Goal: Navigation & Orientation: Find specific page/section

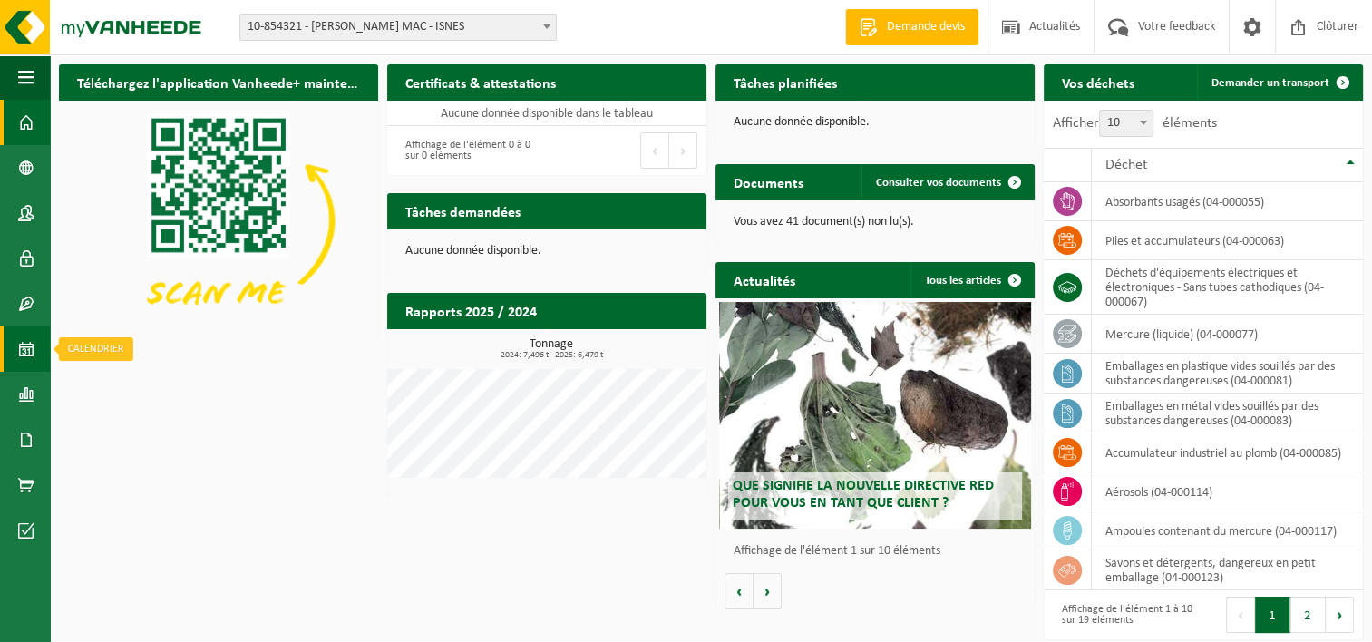
click at [32, 344] on span at bounding box center [26, 348] width 16 height 45
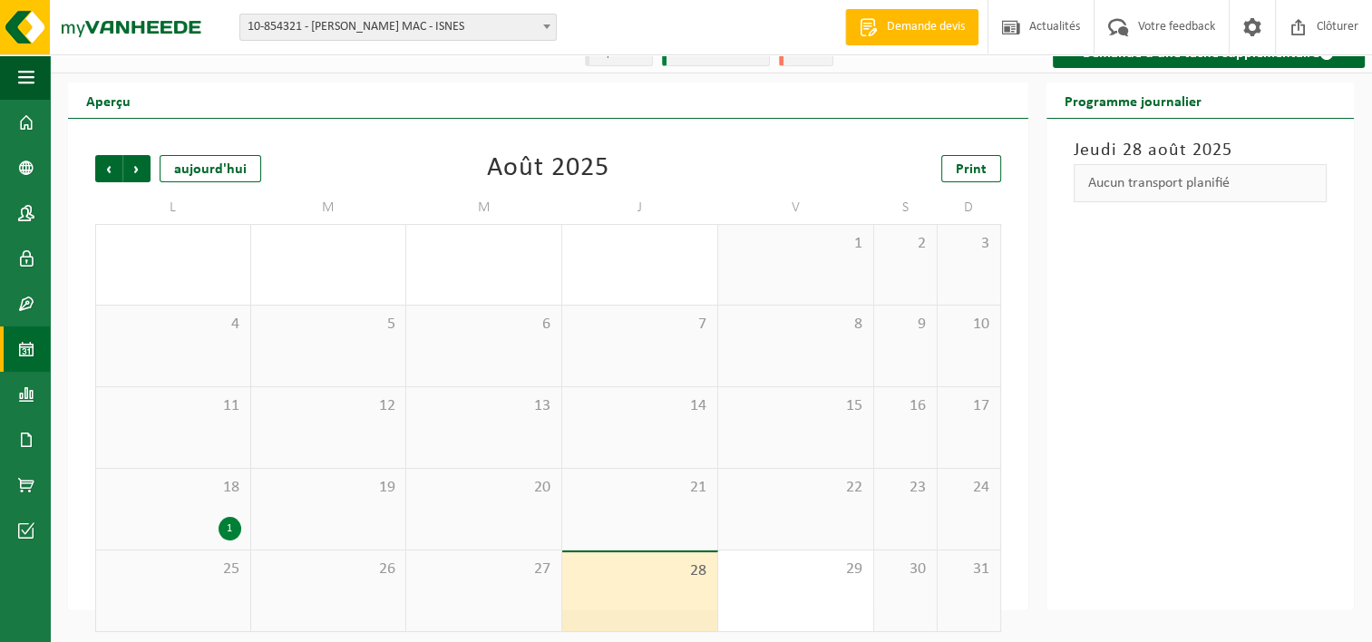
scroll to position [30, 0]
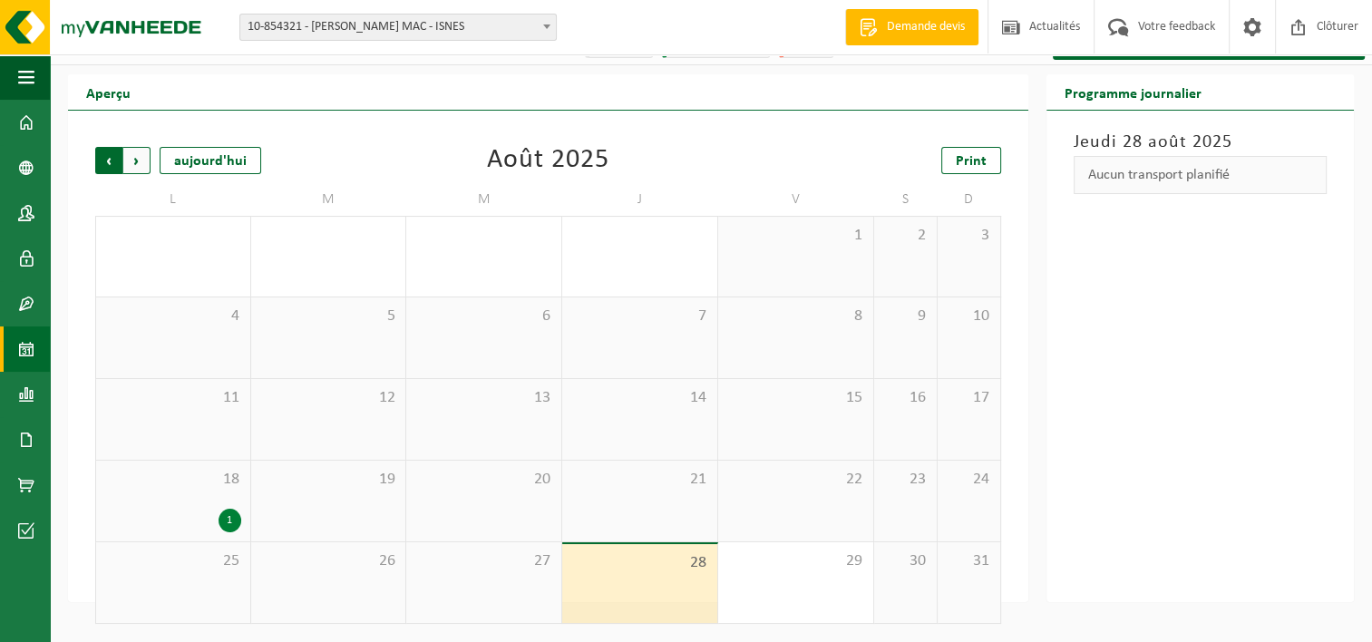
click at [132, 164] on span "Suivant" at bounding box center [136, 160] width 27 height 27
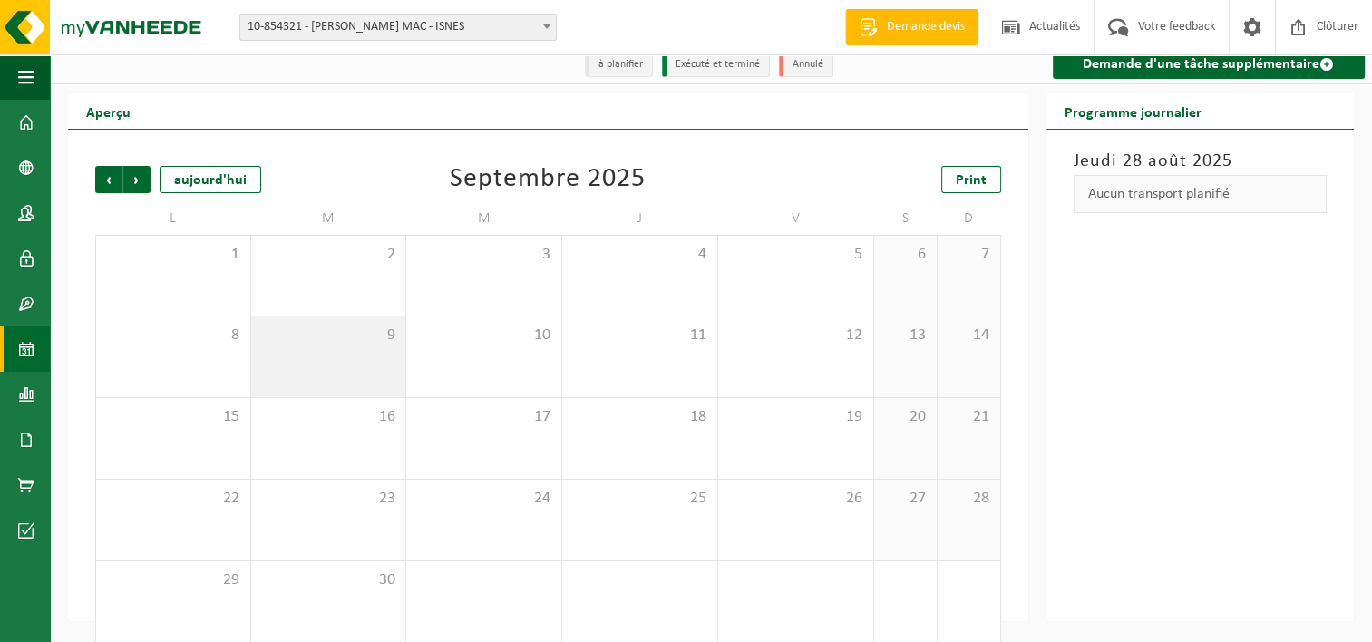
scroll to position [0, 0]
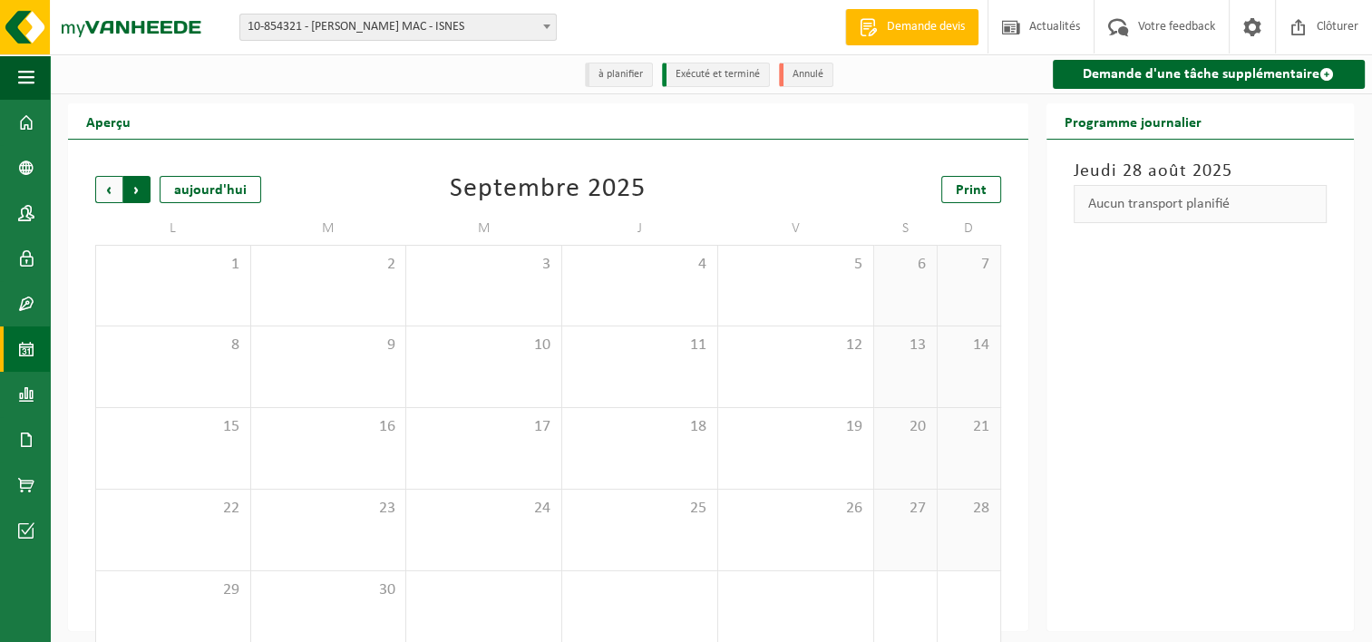
click at [106, 192] on span "Précédent" at bounding box center [108, 189] width 27 height 27
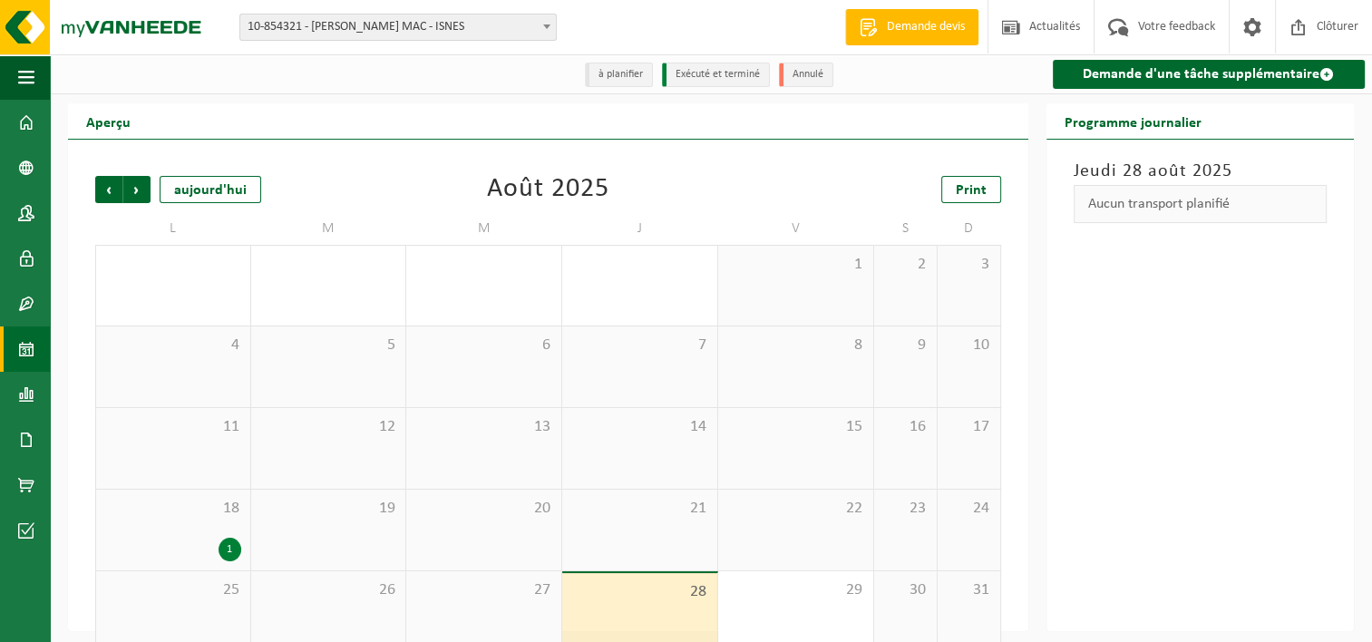
click at [108, 192] on span "Précédent" at bounding box center [108, 189] width 27 height 27
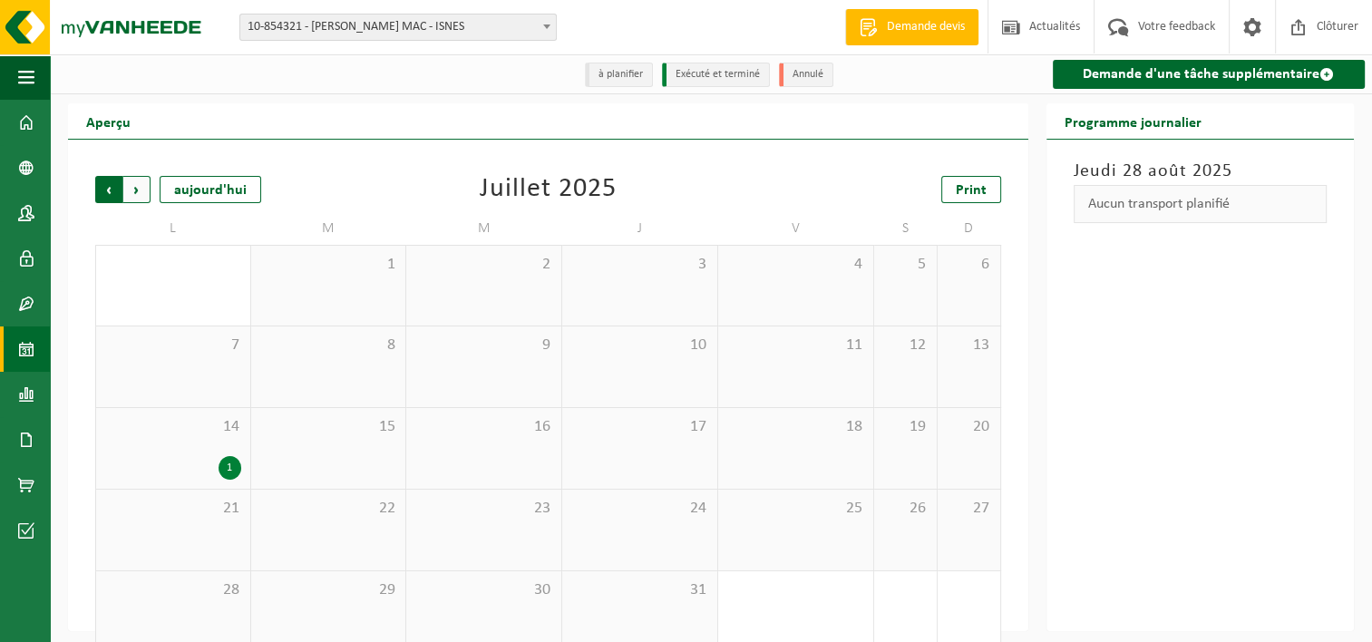
click at [145, 189] on span "Suivant" at bounding box center [136, 189] width 27 height 27
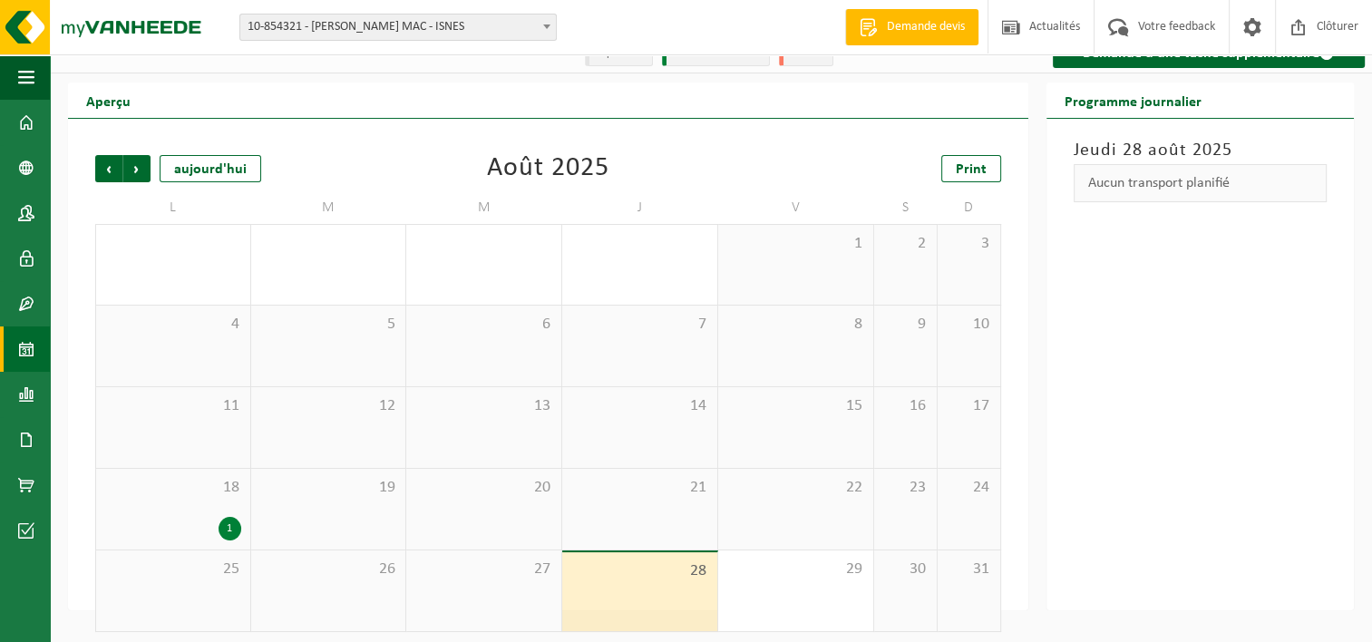
scroll to position [30, 0]
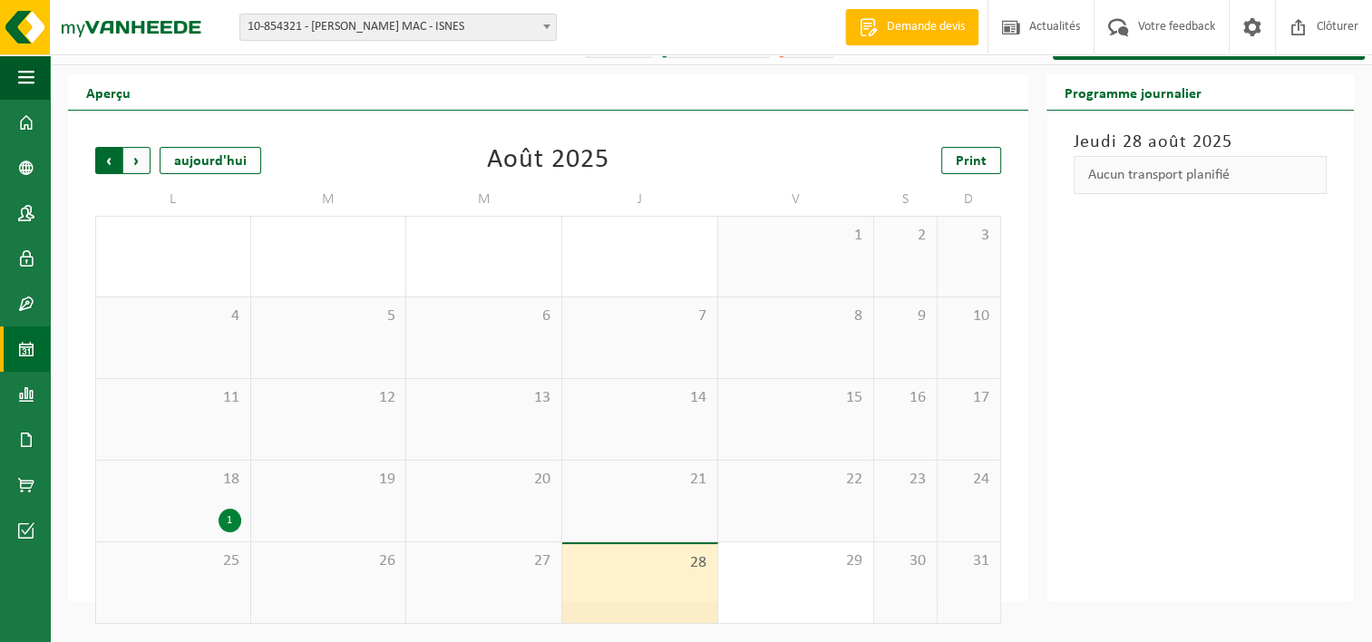
click at [138, 162] on span "Suivant" at bounding box center [136, 160] width 27 height 27
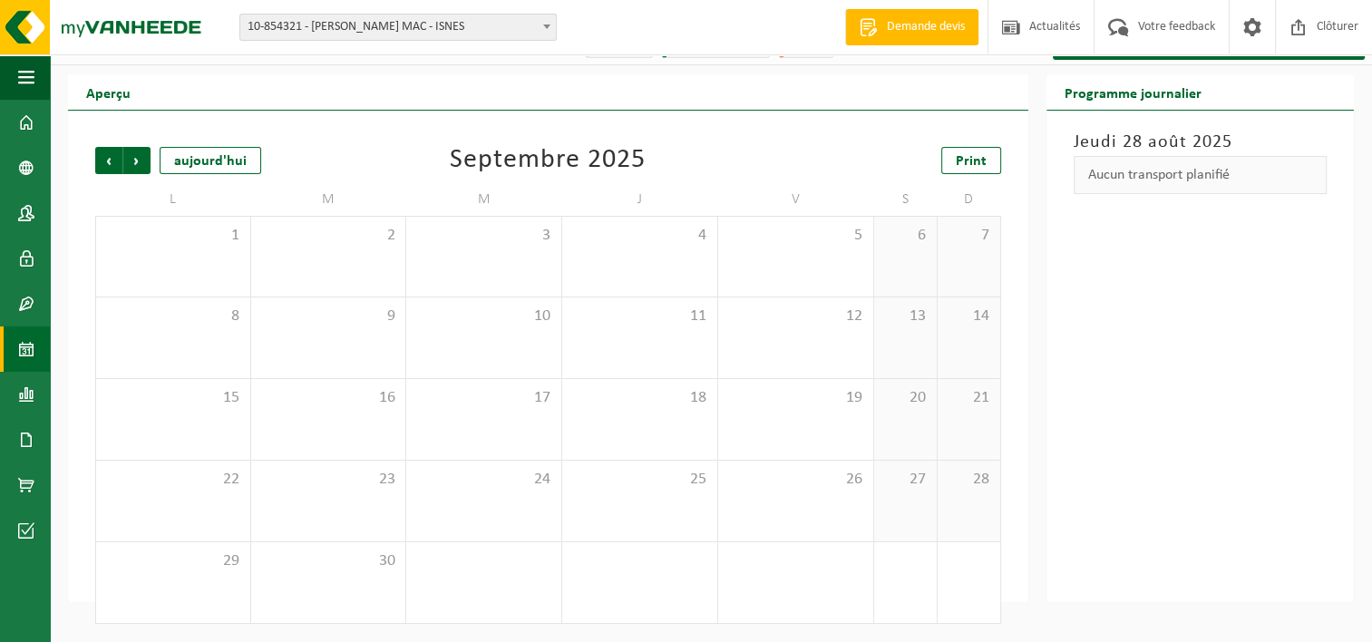
click at [138, 162] on span "Suivant" at bounding box center [136, 160] width 27 height 27
click at [546, 28] on b at bounding box center [546, 26] width 7 height 5
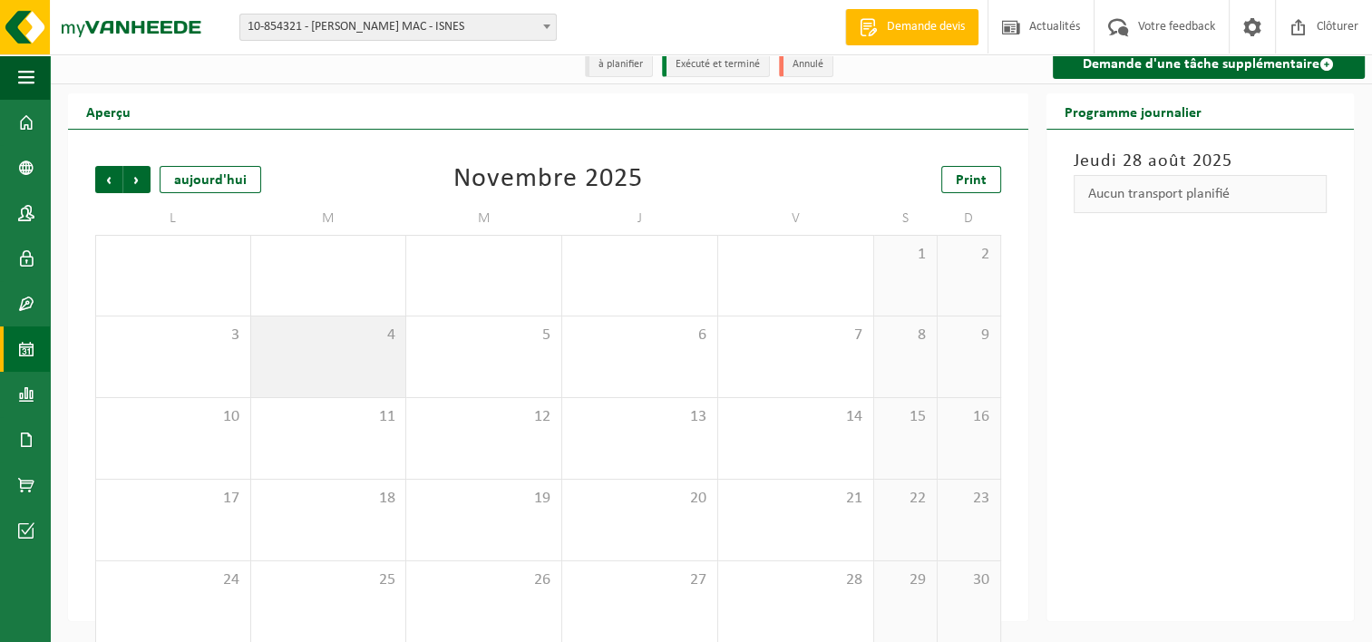
scroll to position [0, 0]
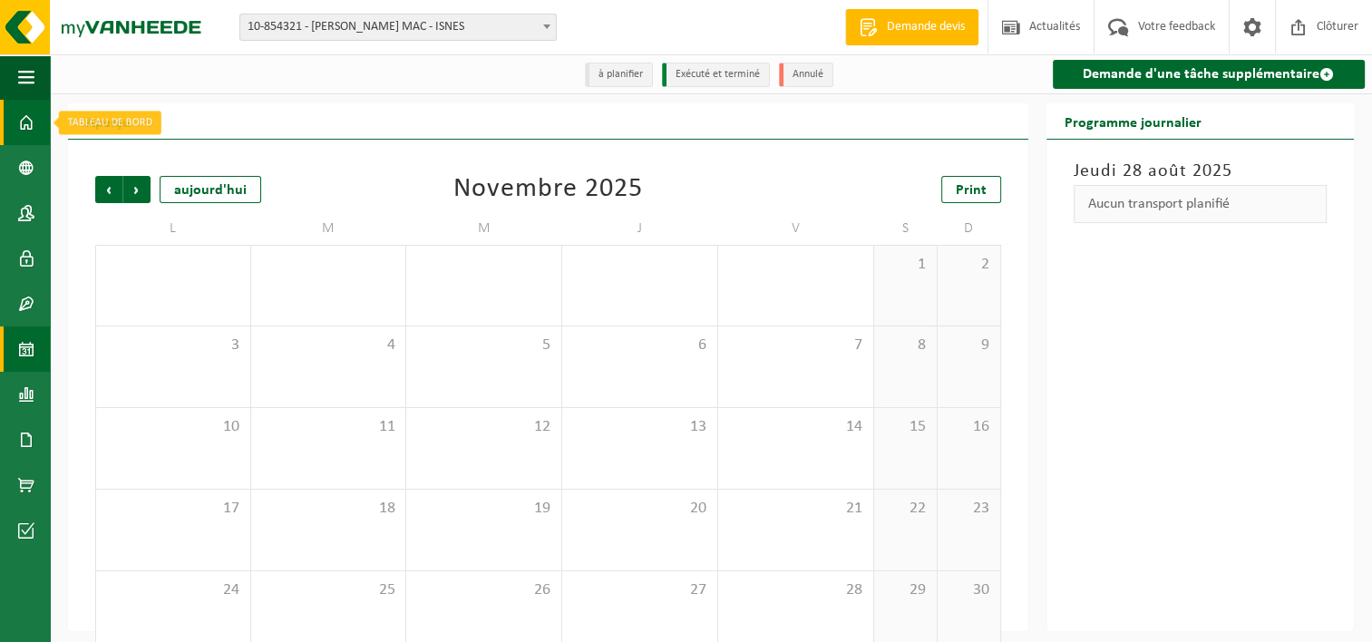
click at [25, 121] on span at bounding box center [26, 122] width 16 height 45
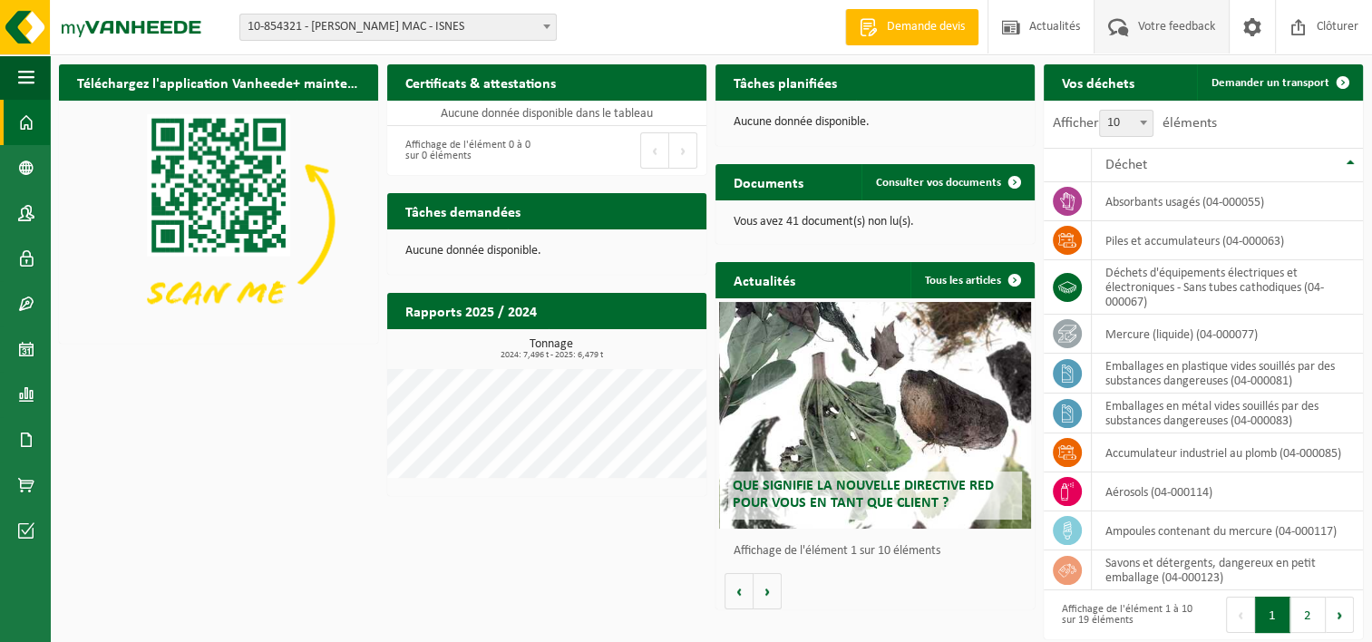
click at [1191, 24] on span "Votre feedback" at bounding box center [1176, 26] width 86 height 53
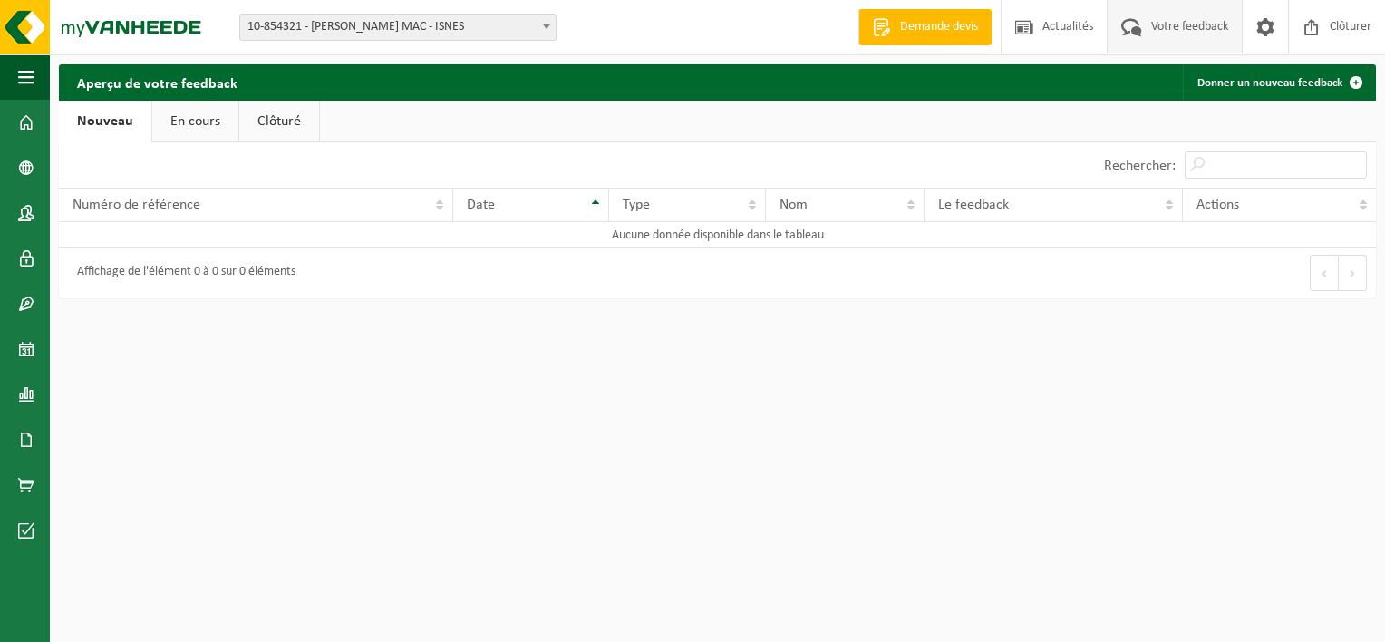
click at [198, 116] on link "En cours" at bounding box center [195, 122] width 86 height 42
click at [286, 121] on link "Clôturé" at bounding box center [278, 122] width 80 height 42
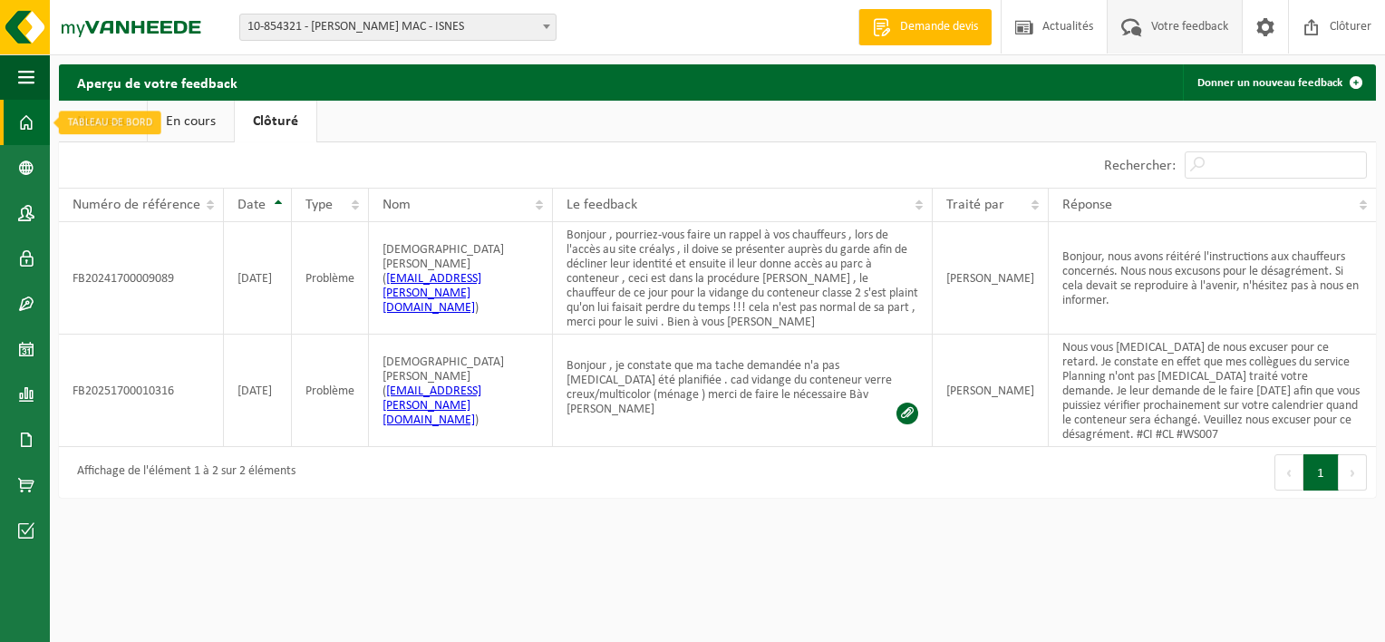
click at [35, 128] on link "Tableau de bord" at bounding box center [25, 122] width 50 height 45
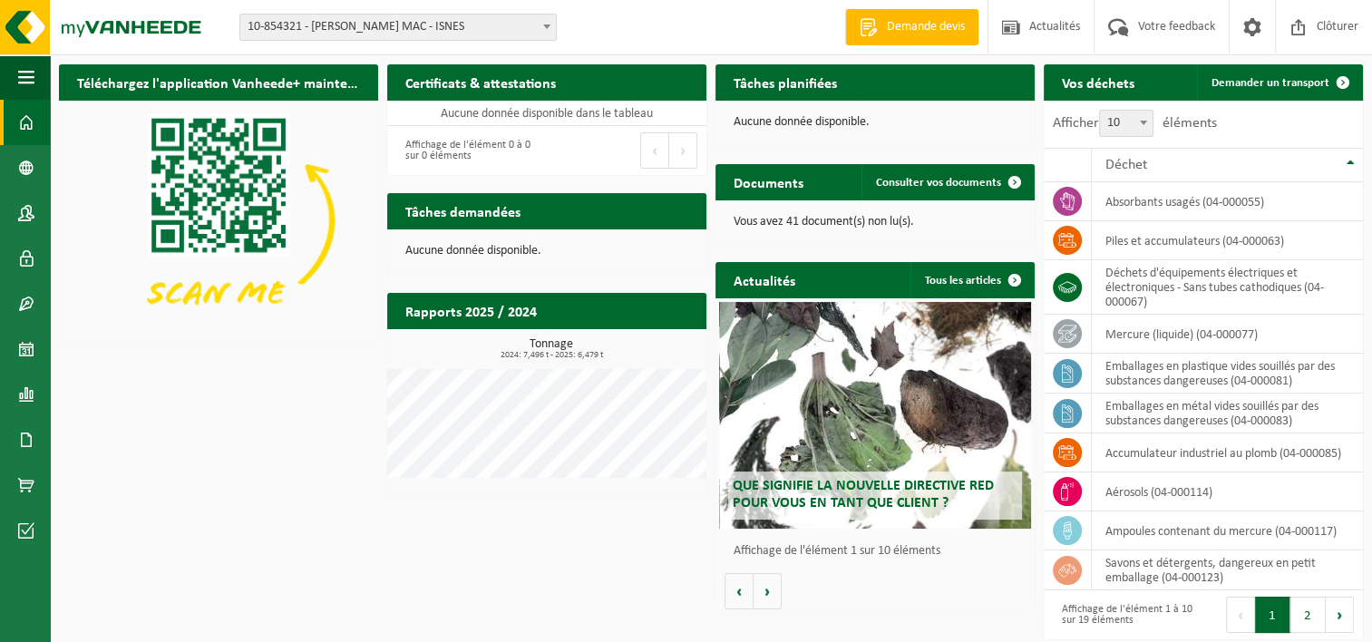
click at [448, 218] on h2 "Tâches demandées" at bounding box center [462, 210] width 151 height 35
click at [457, 264] on div "Aucune donnée disponible." at bounding box center [546, 251] width 319 height 44
click at [1305, 616] on button "2" at bounding box center [1307, 615] width 35 height 36
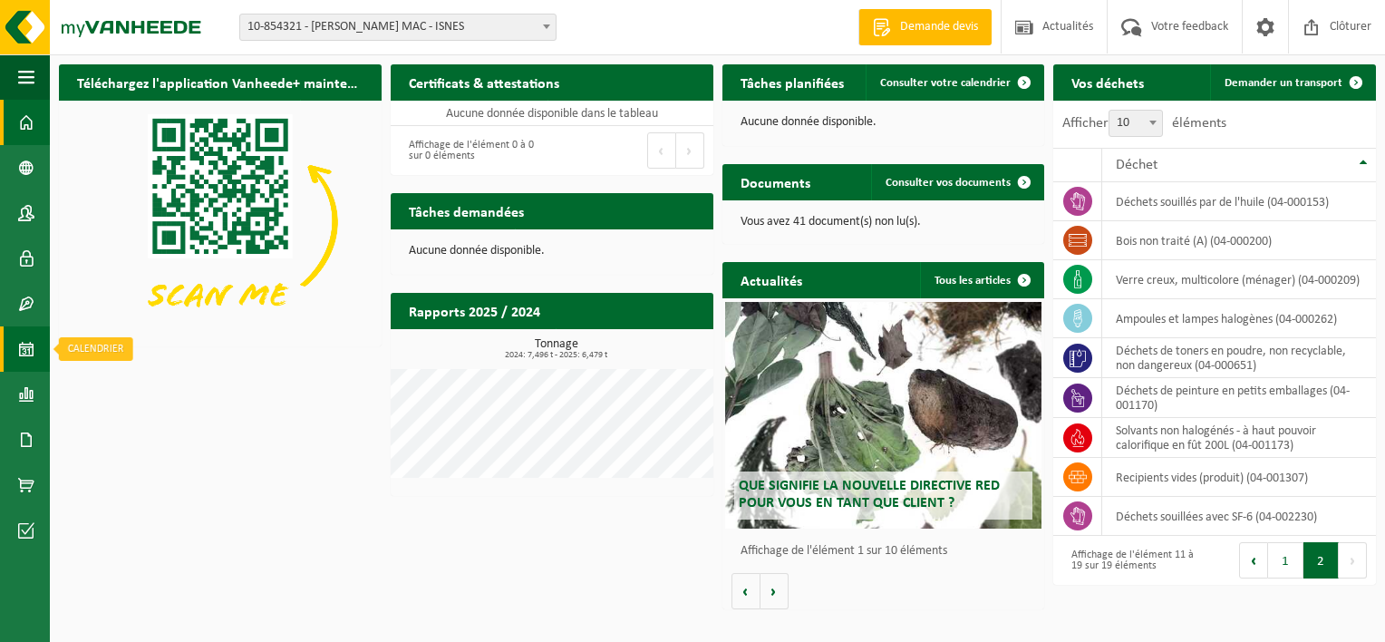
click at [22, 351] on span at bounding box center [26, 348] width 16 height 45
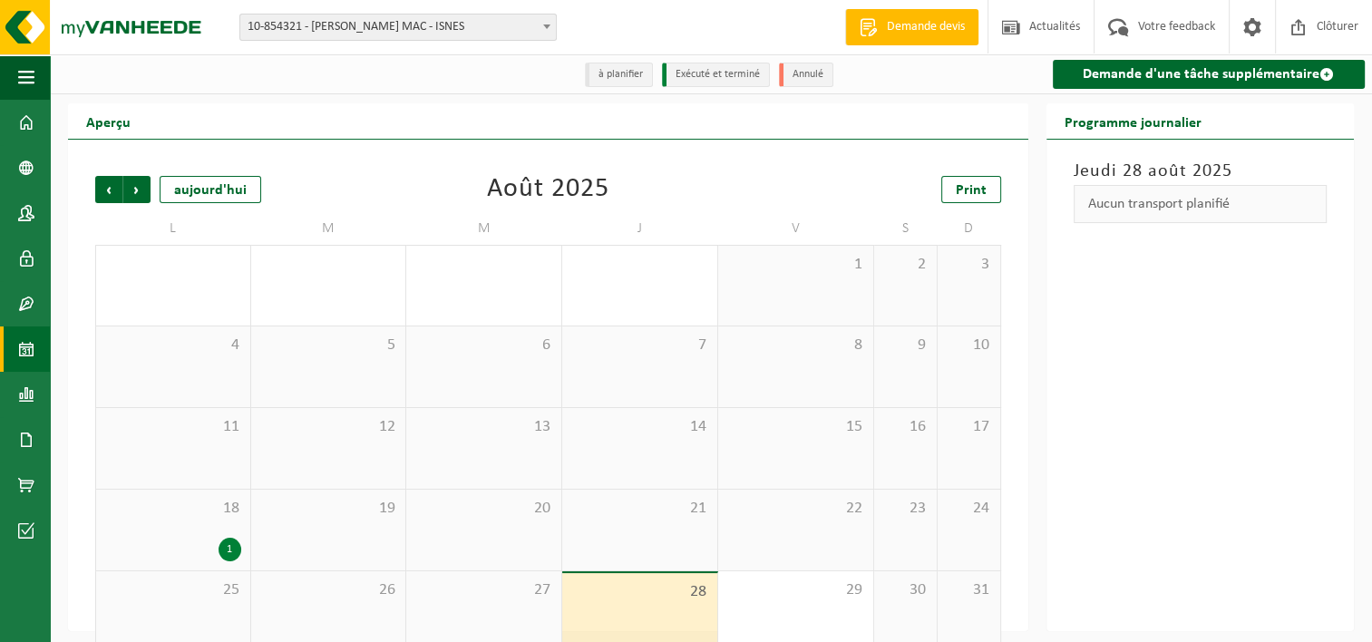
click at [615, 76] on li "à planifier" at bounding box center [619, 75] width 68 height 24
click at [232, 548] on div "1" at bounding box center [229, 550] width 23 height 24
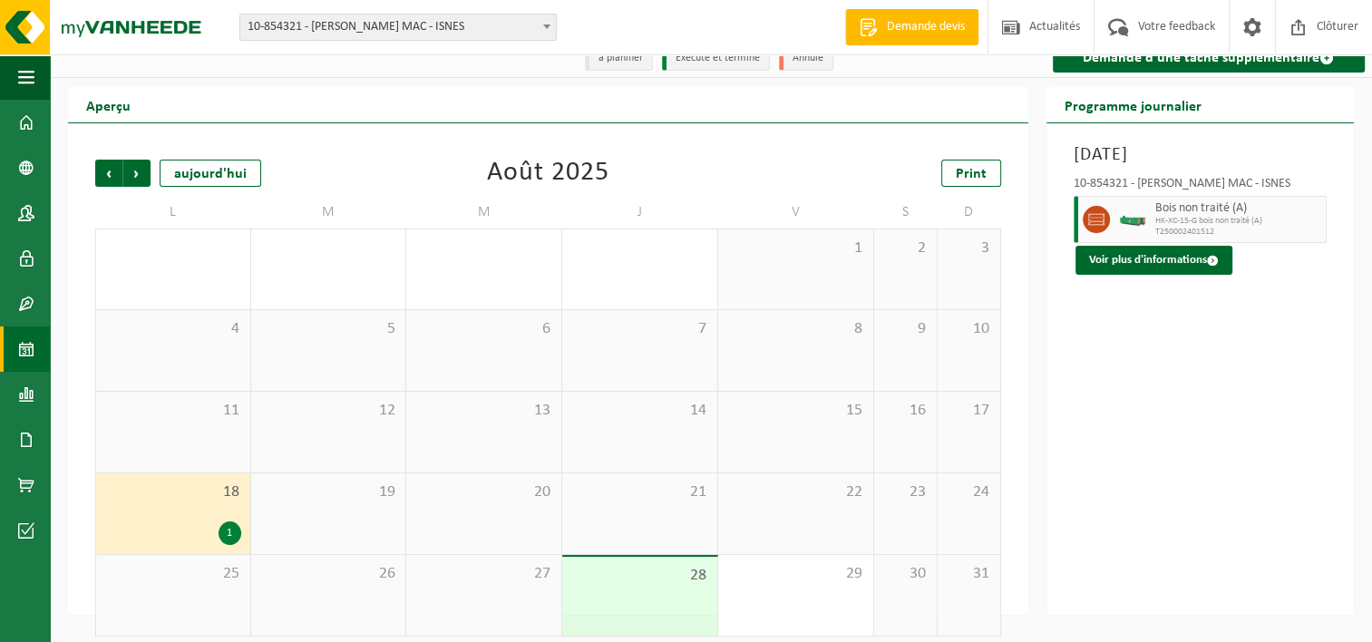
scroll to position [30, 0]
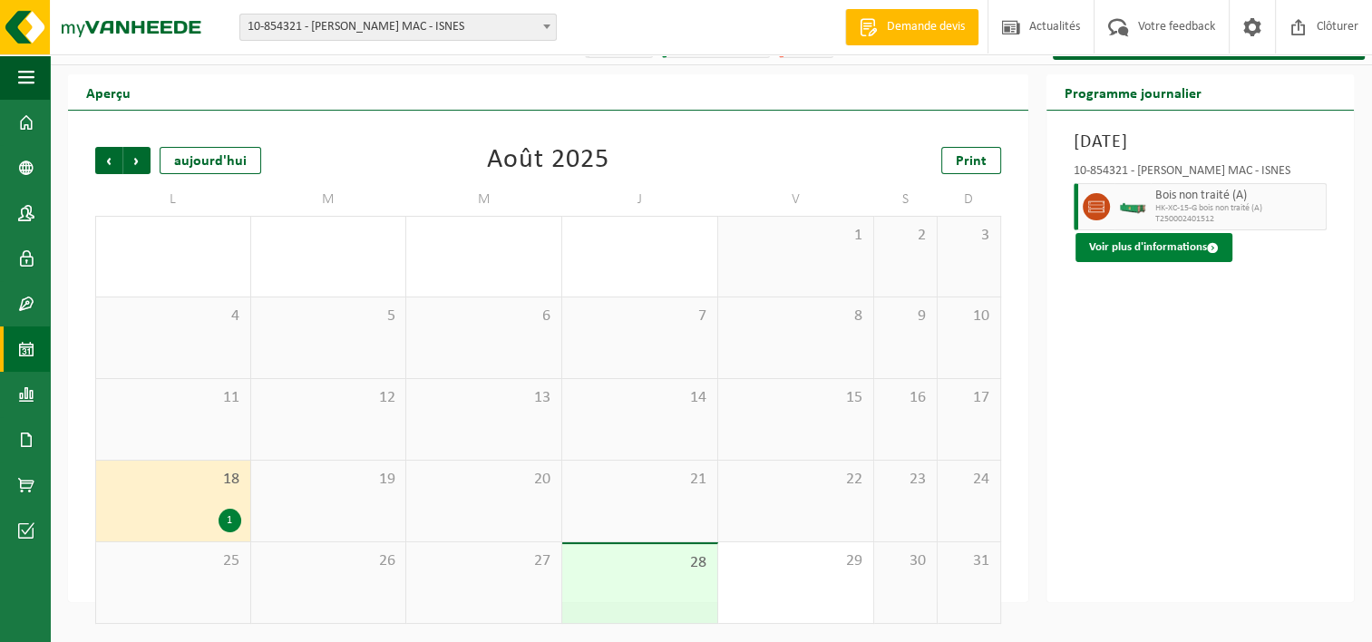
click at [1174, 252] on button "Voir plus d'informations" at bounding box center [1153, 247] width 157 height 29
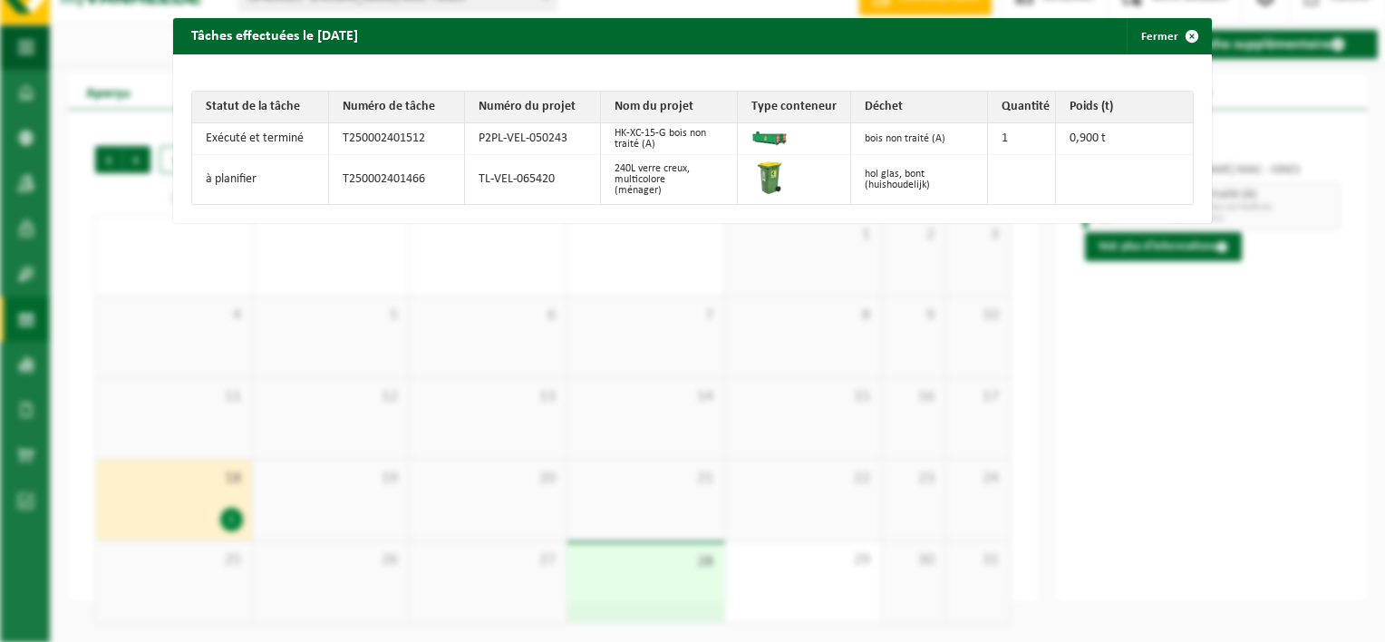
click at [1175, 475] on div "Tâches effectuées le 2025-08-18 Fermer Statut de la tâche Numéro de tâche Numér…" at bounding box center [692, 321] width 1385 height 642
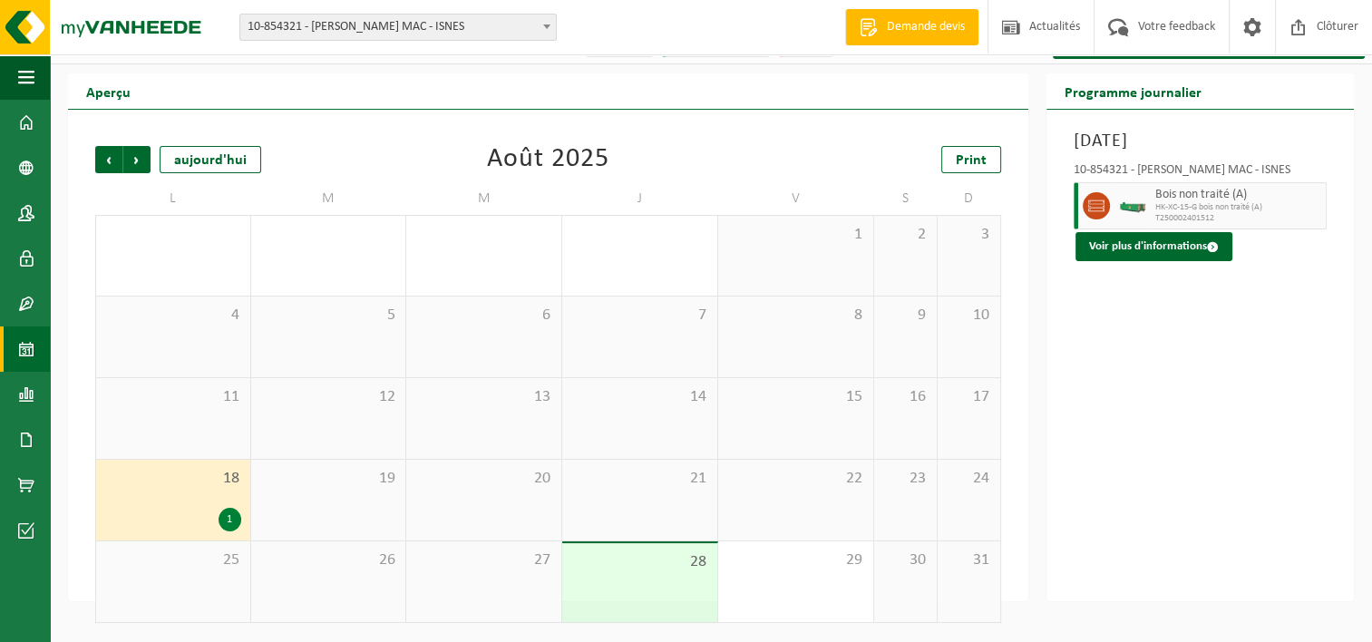
scroll to position [31, 0]
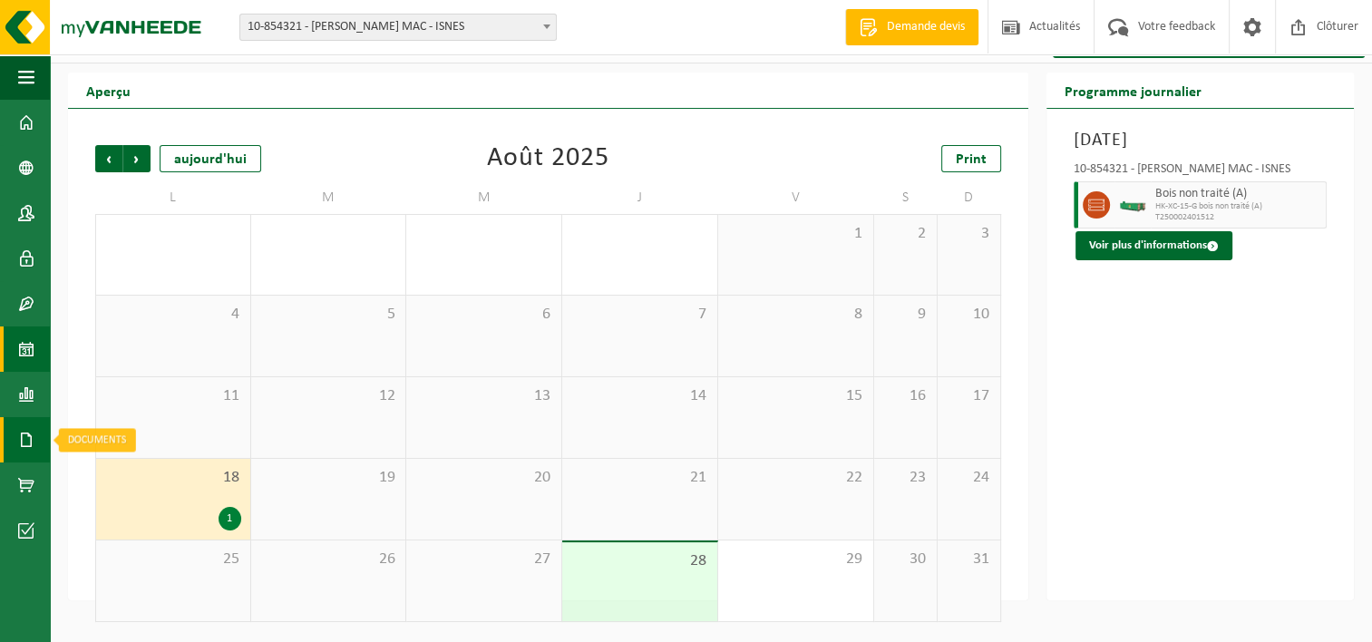
click at [28, 442] on span at bounding box center [26, 439] width 16 height 45
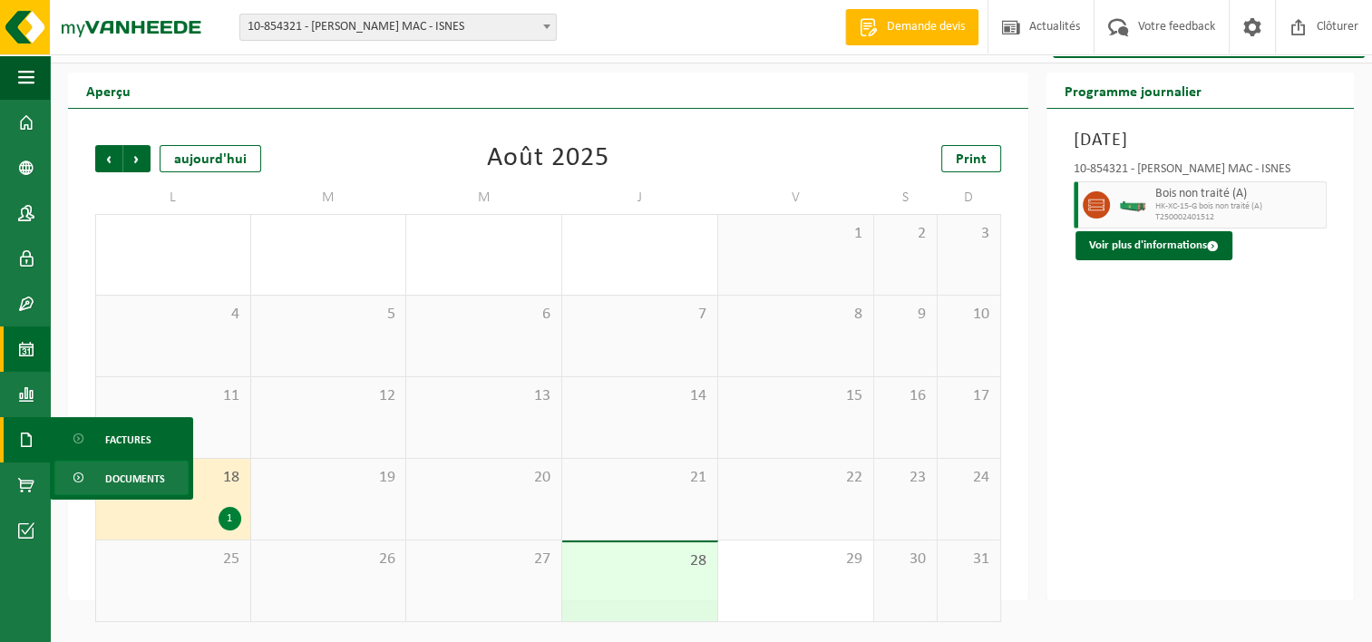
click at [134, 480] on span "Documents" at bounding box center [135, 478] width 60 height 34
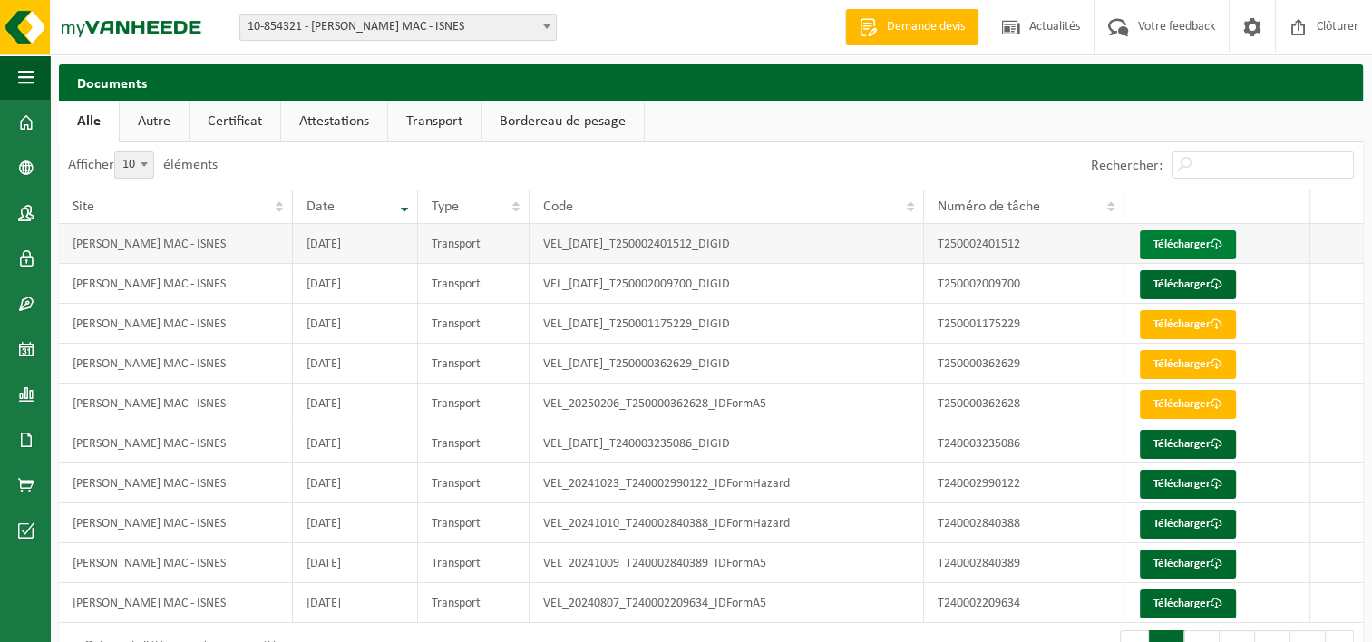
click at [1183, 237] on link "Télécharger" at bounding box center [1188, 244] width 96 height 29
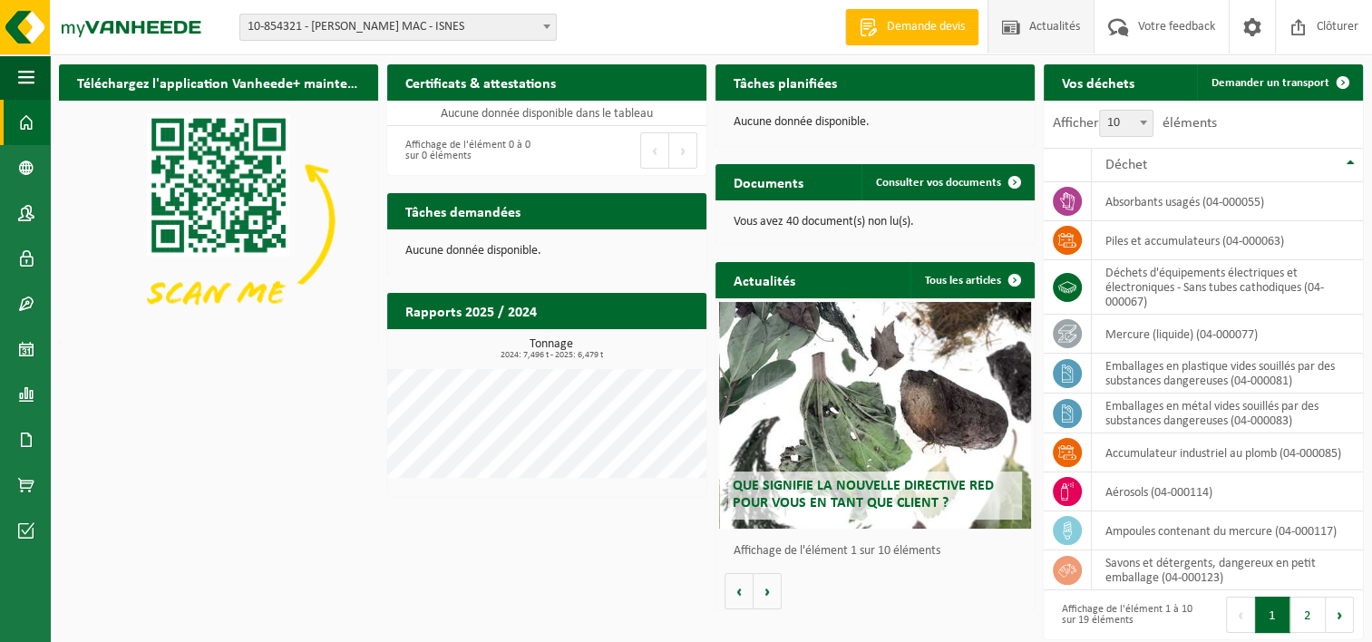
click at [1030, 28] on span "Actualités" at bounding box center [1054, 26] width 60 height 53
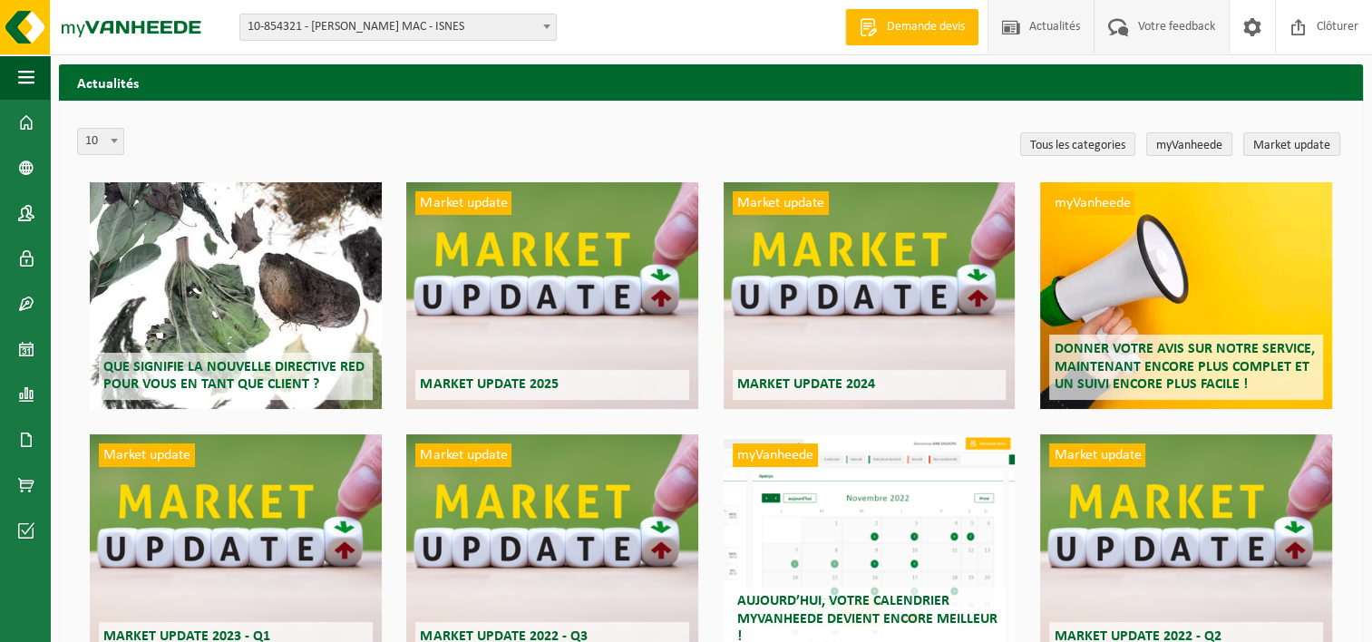
click at [1150, 29] on span "Votre feedback" at bounding box center [1176, 26] width 86 height 53
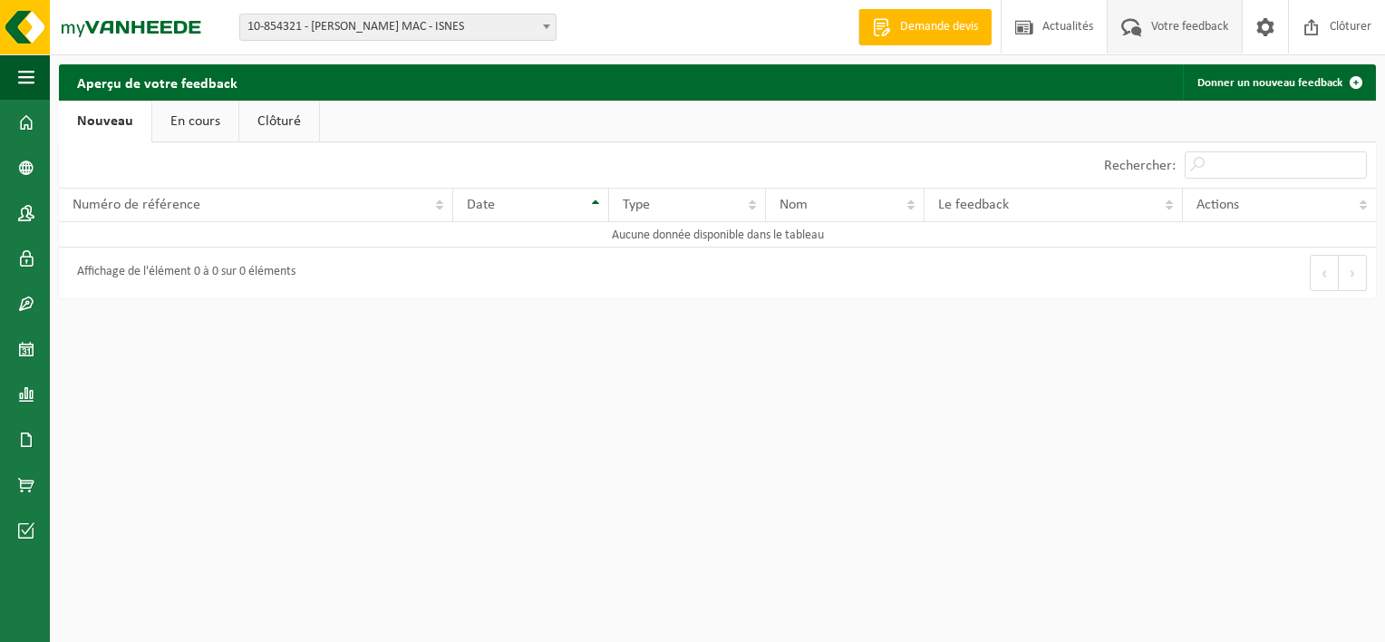
click at [195, 123] on link "En cours" at bounding box center [195, 122] width 86 height 42
click at [279, 116] on link "Clôturé" at bounding box center [278, 122] width 80 height 42
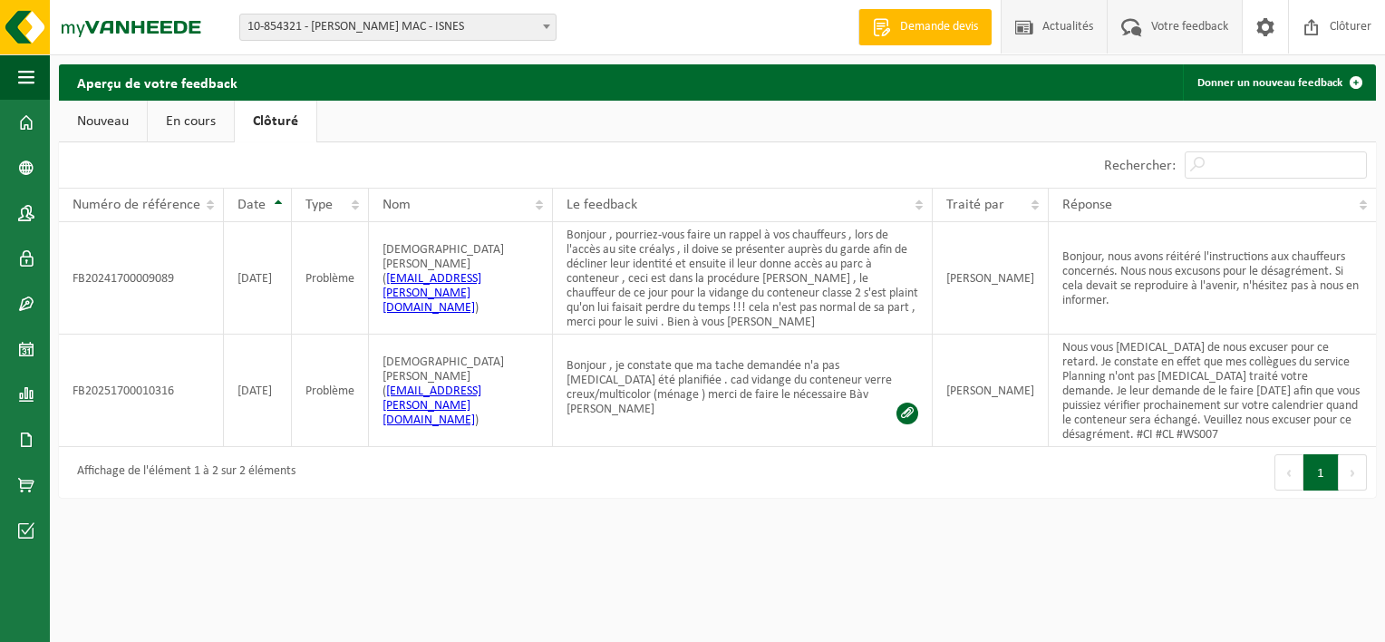
click at [1060, 25] on span "Actualités" at bounding box center [1068, 26] width 60 height 53
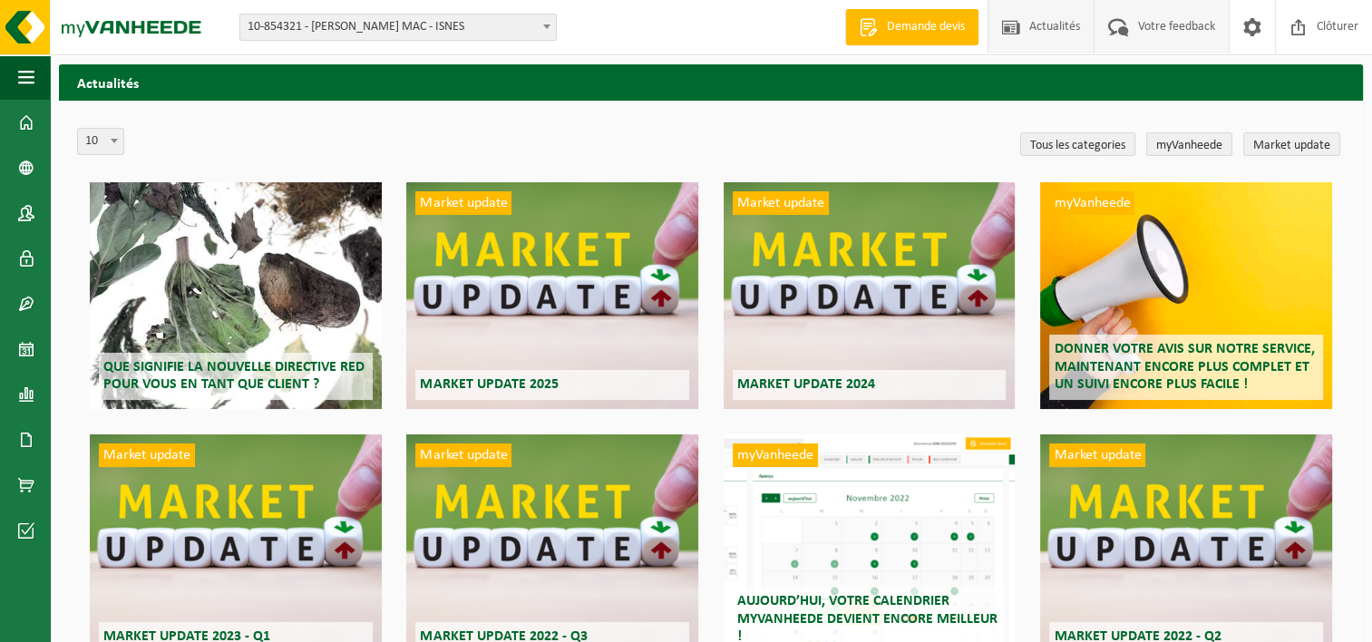
click at [1161, 28] on span "Votre feedback" at bounding box center [1176, 26] width 86 height 53
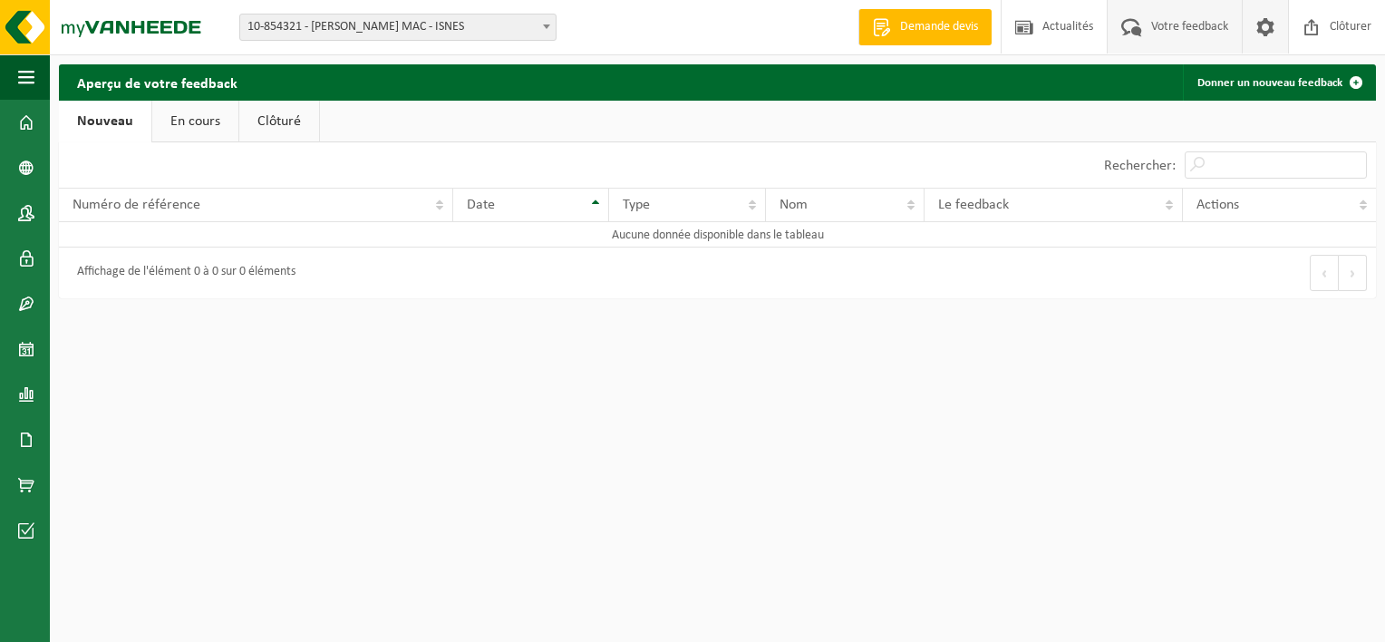
click at [1263, 19] on span at bounding box center [1265, 26] width 27 height 53
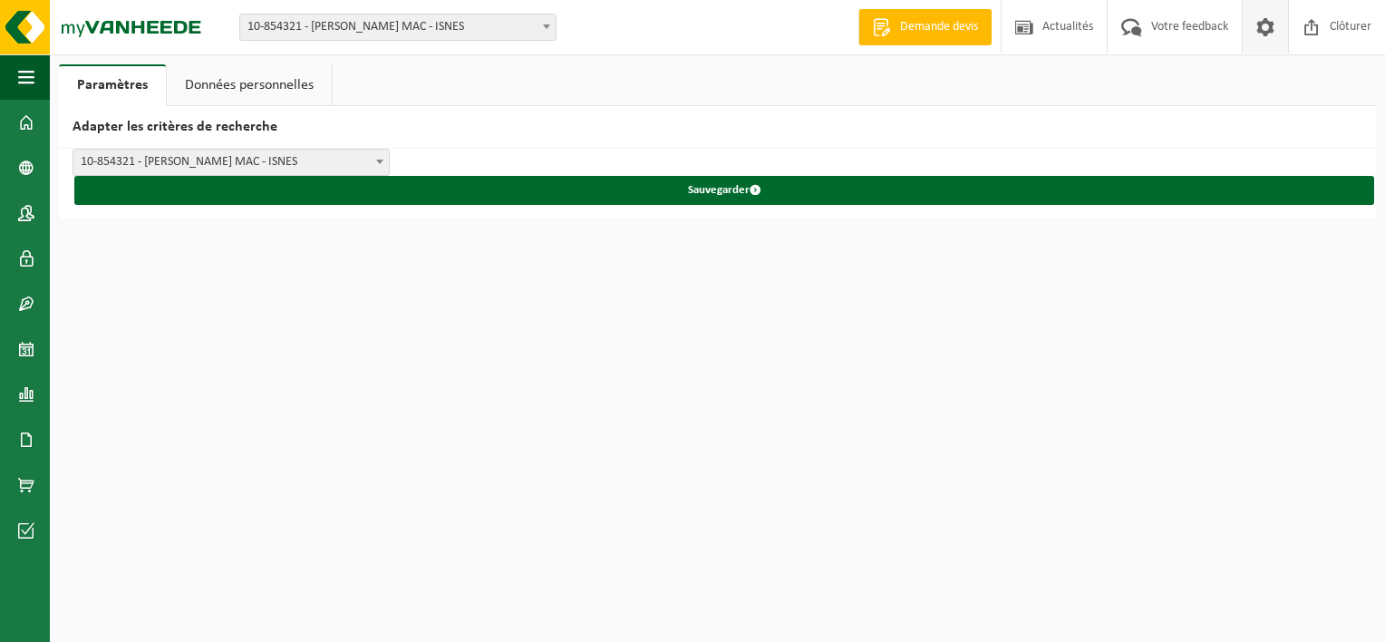
click at [232, 87] on link "Données personnelles" at bounding box center [249, 85] width 165 height 42
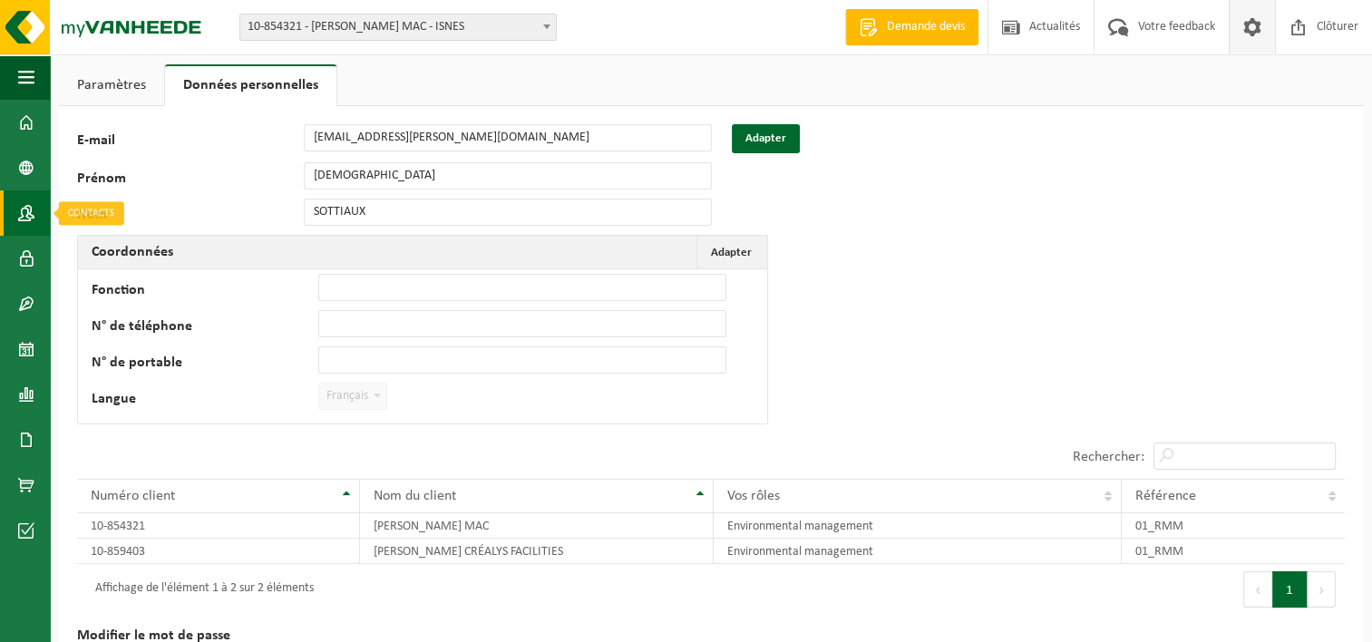
click at [26, 215] on span at bounding box center [26, 212] width 16 height 45
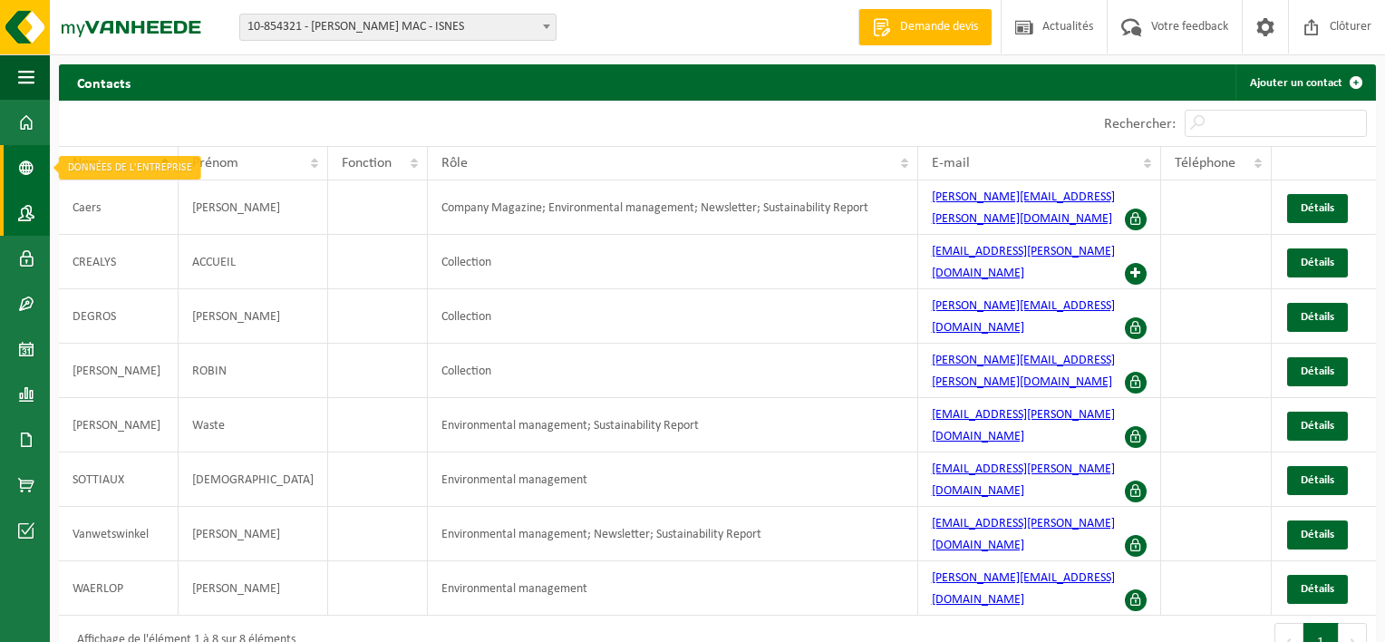
click at [22, 161] on span at bounding box center [26, 167] width 16 height 45
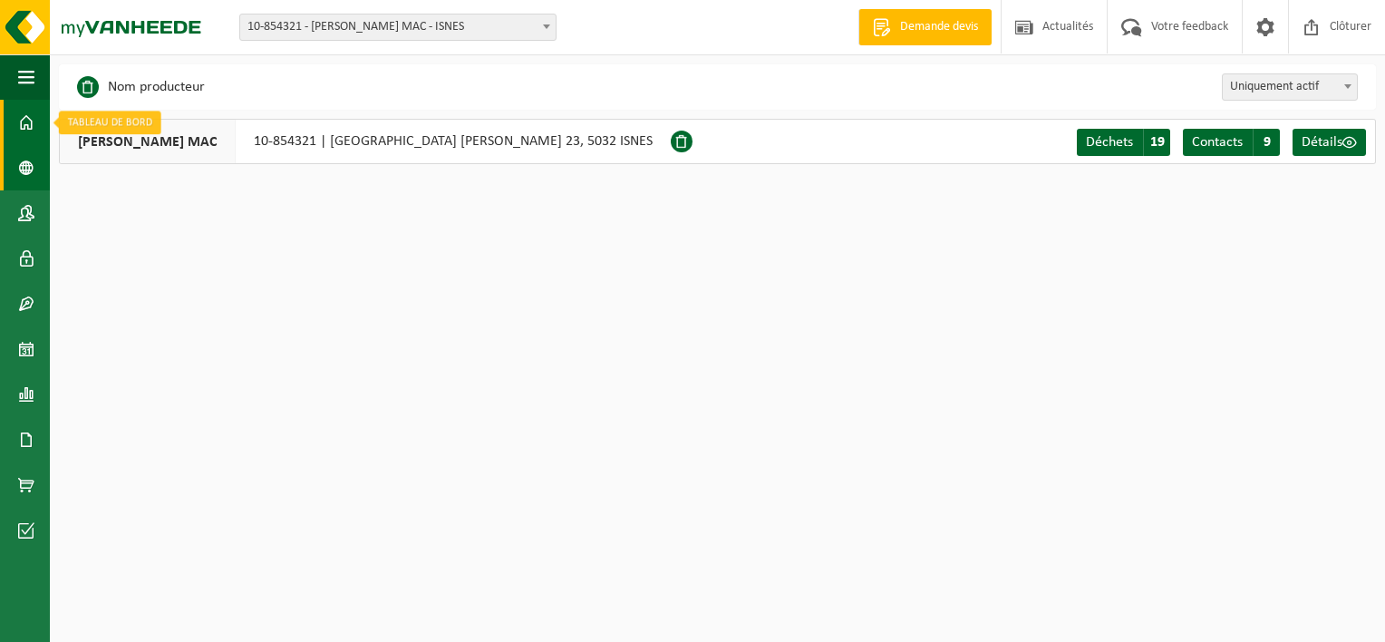
click at [25, 125] on span at bounding box center [26, 122] width 16 height 45
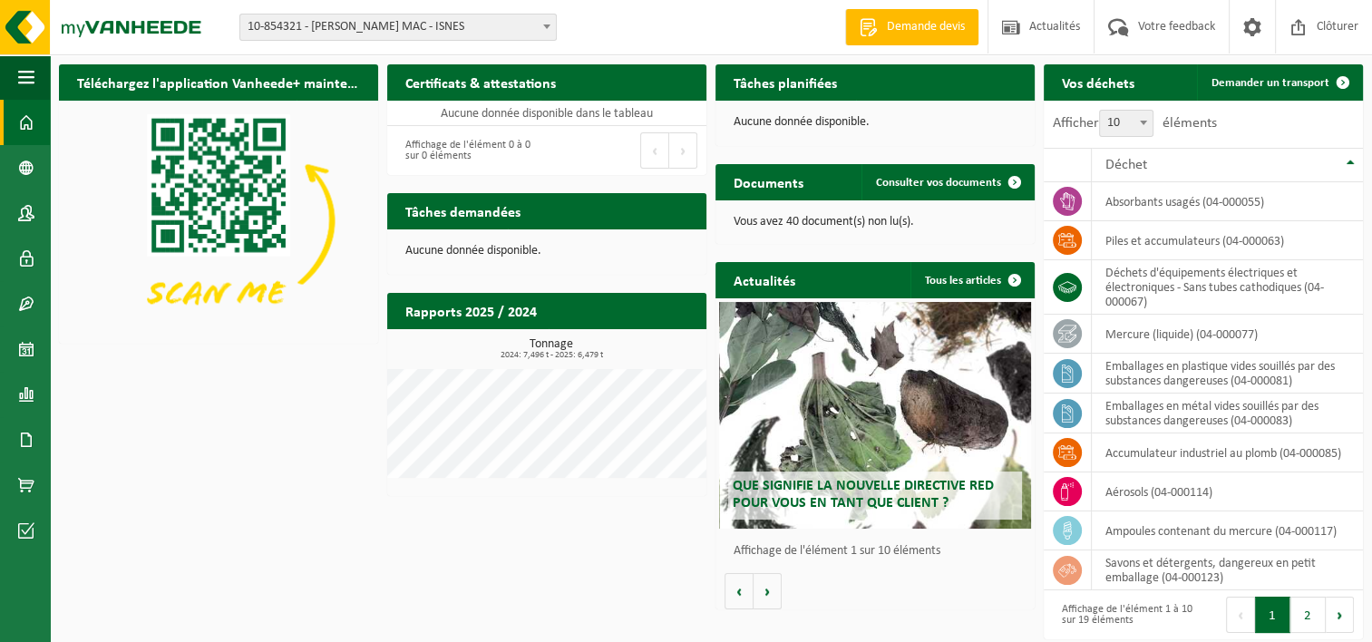
scroll to position [4, 0]
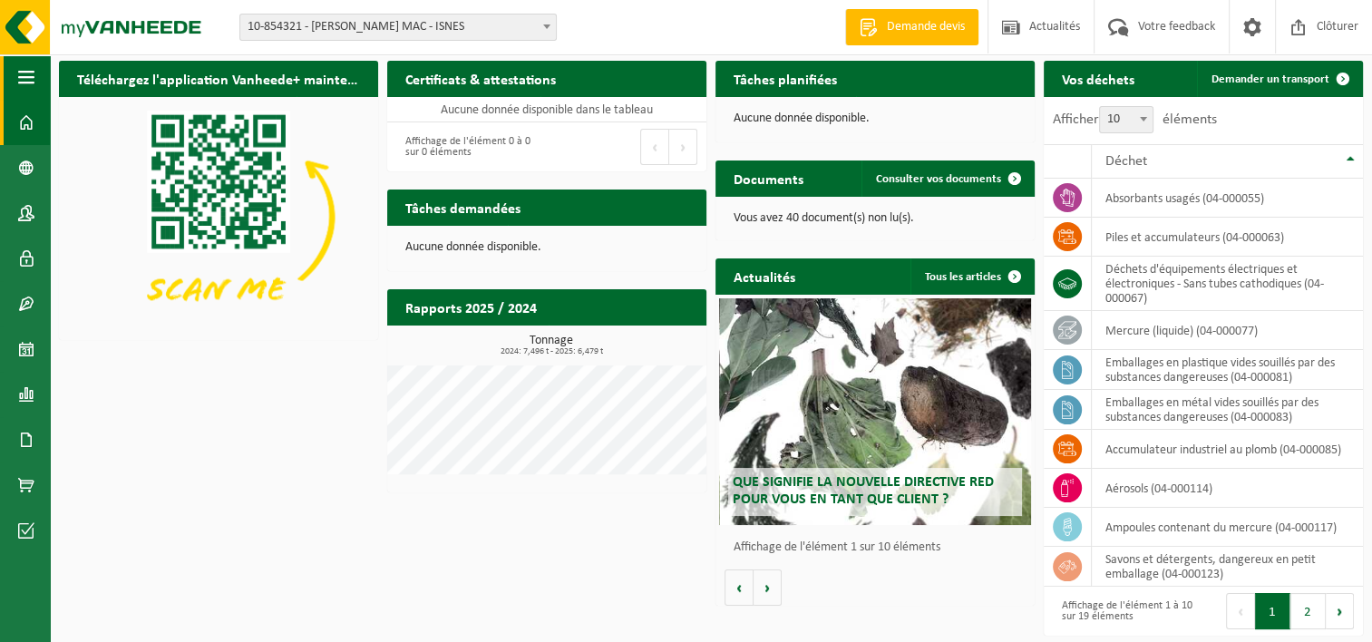
click at [29, 75] on span "button" at bounding box center [26, 76] width 16 height 45
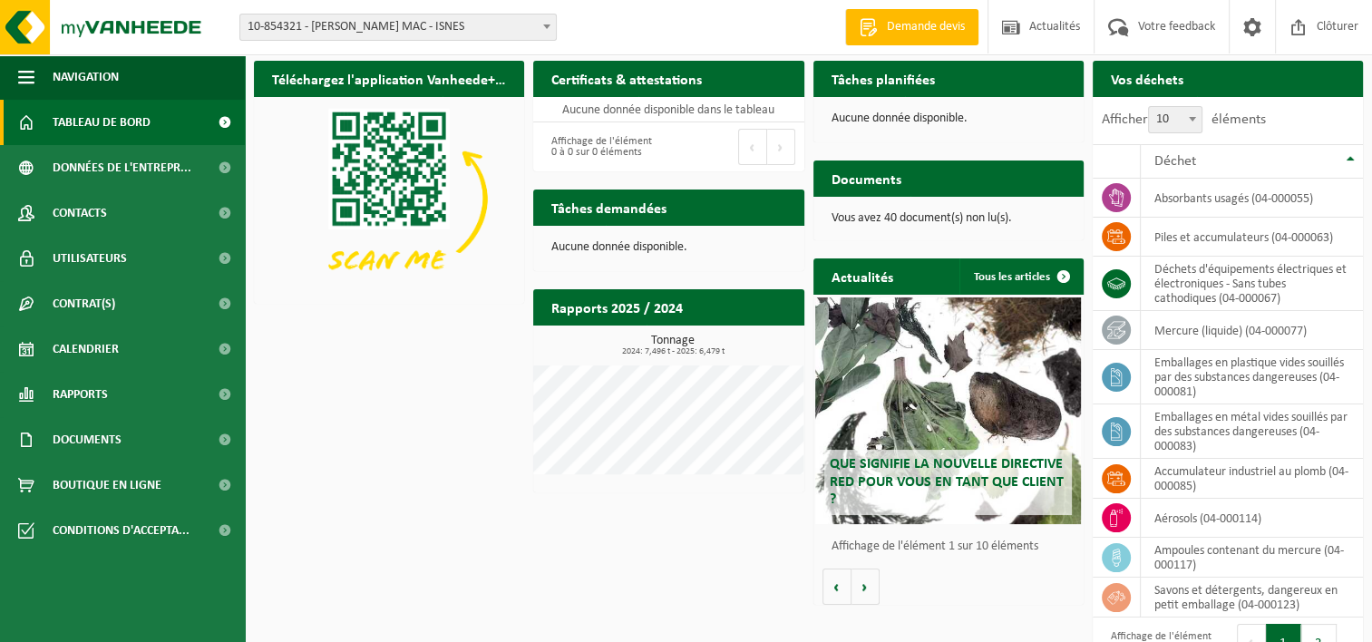
click at [225, 116] on span at bounding box center [224, 122] width 41 height 45
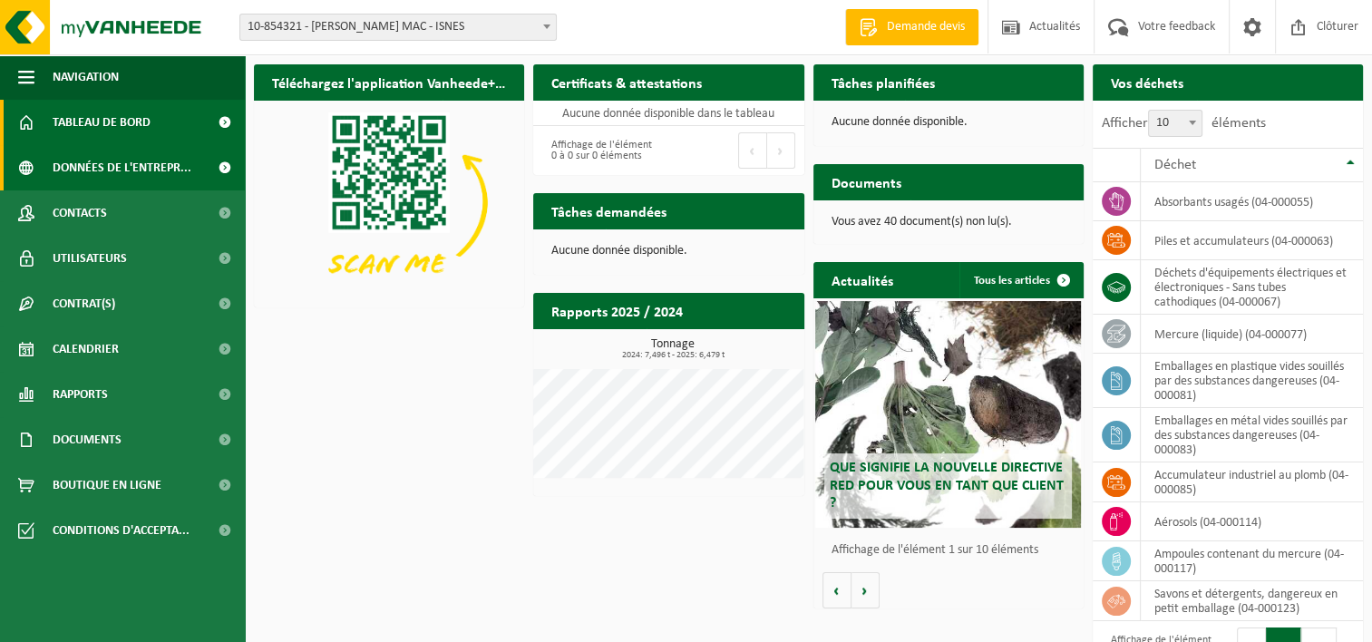
click at [221, 166] on span at bounding box center [224, 167] width 41 height 45
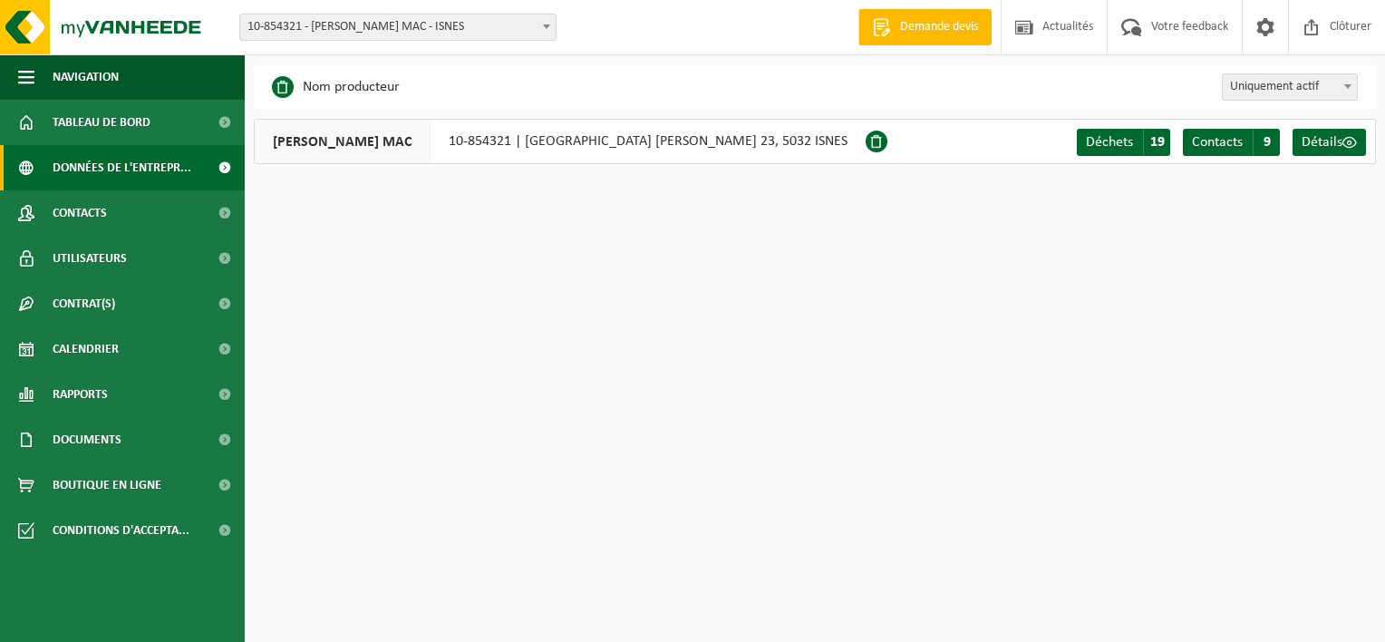
click at [1353, 82] on span at bounding box center [1348, 86] width 18 height 24
select select "true"
click at [1324, 141] on span "Détails" at bounding box center [1322, 142] width 41 height 15
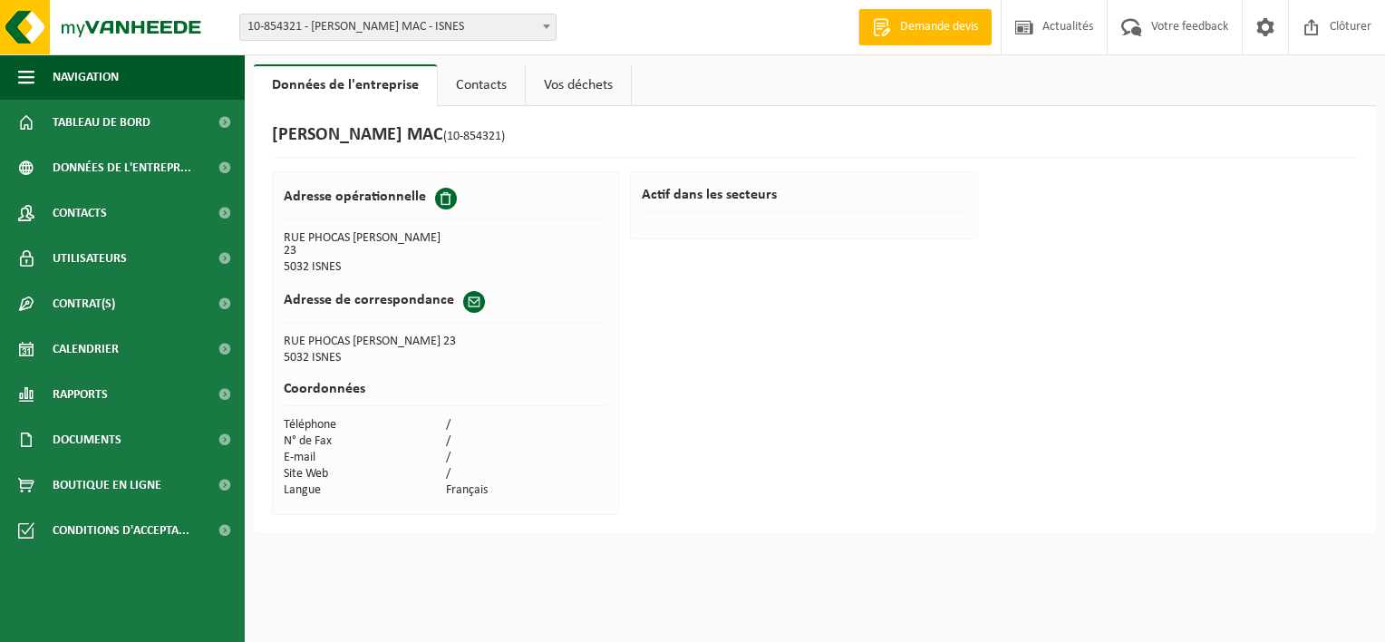
click at [476, 79] on link "Contacts" at bounding box center [481, 85] width 87 height 42
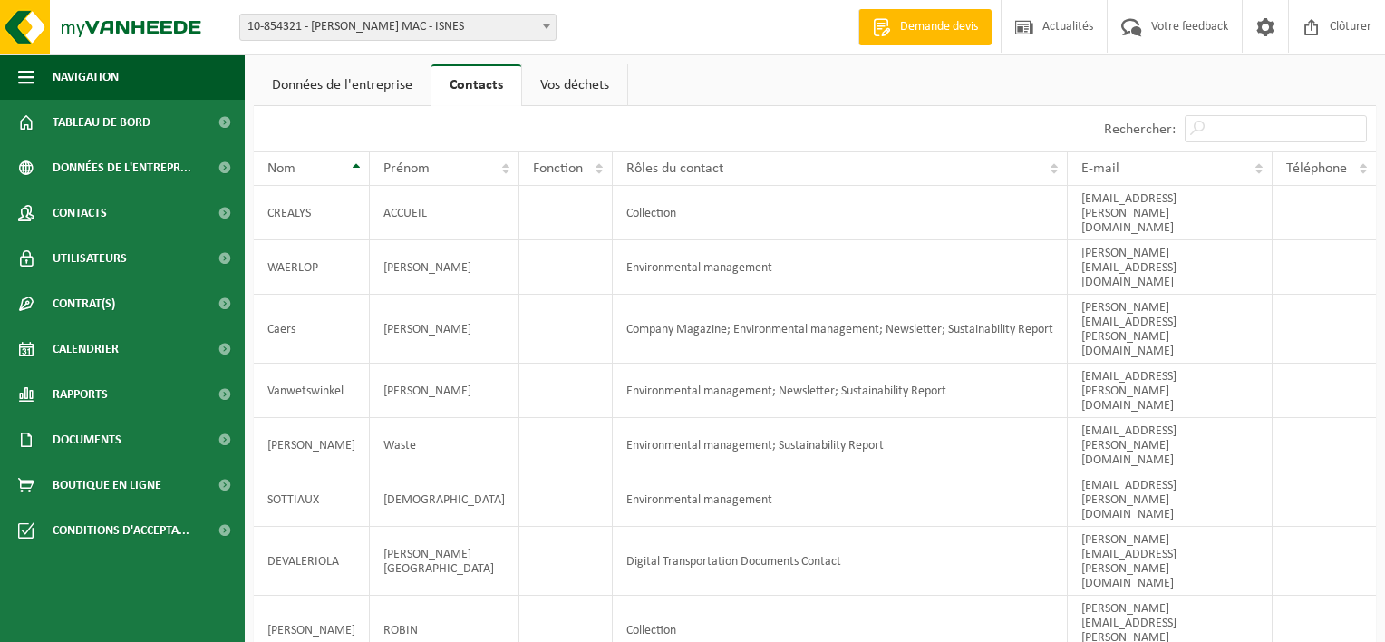
click at [551, 80] on link "Vos déchets" at bounding box center [574, 85] width 105 height 42
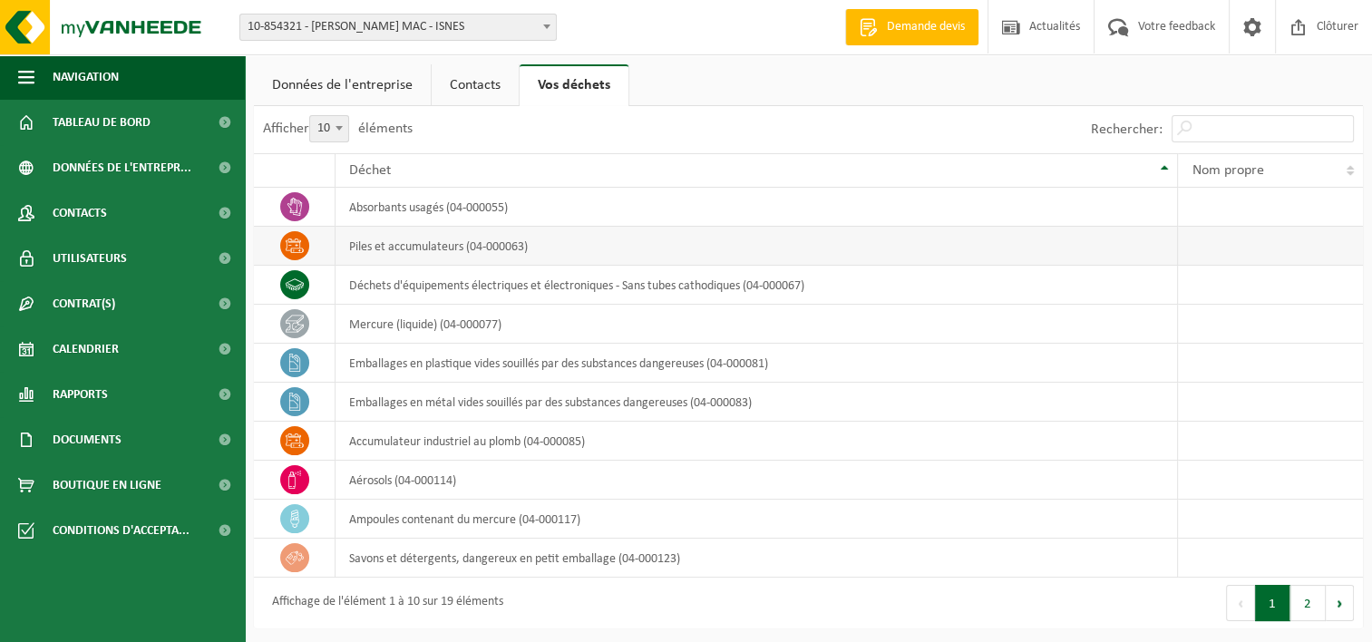
scroll to position [2, 0]
click at [1311, 604] on button "2" at bounding box center [1307, 601] width 35 height 36
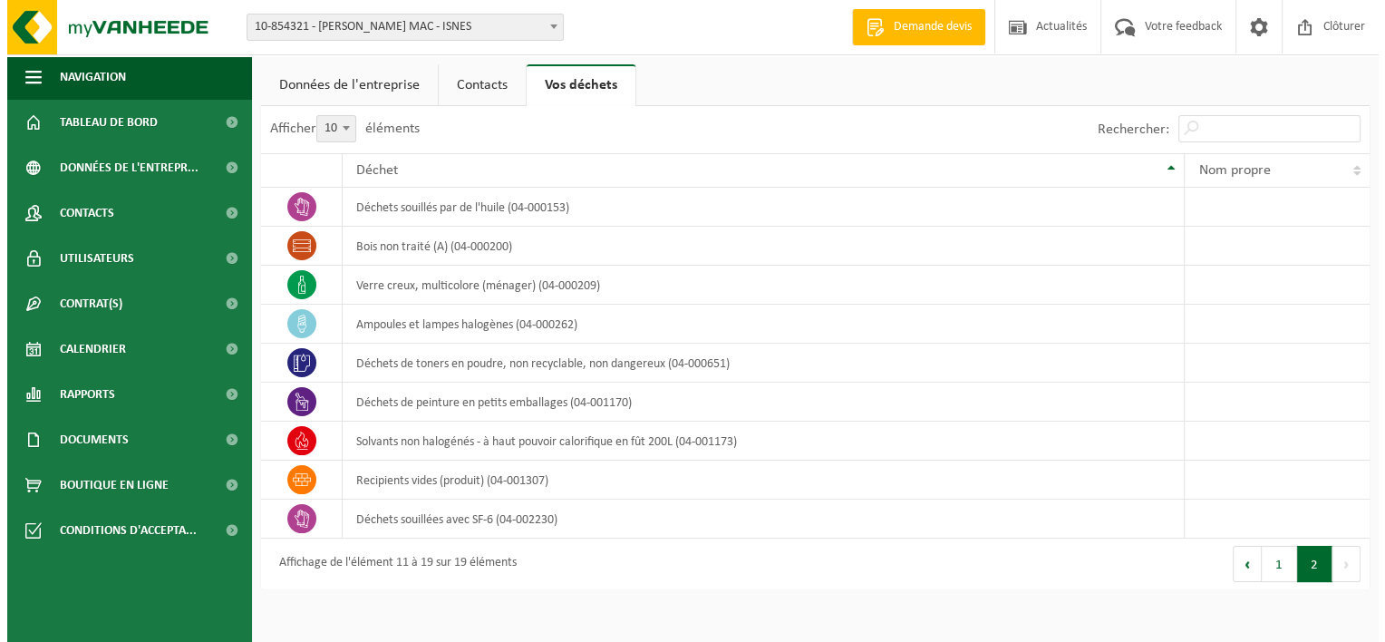
scroll to position [0, 0]
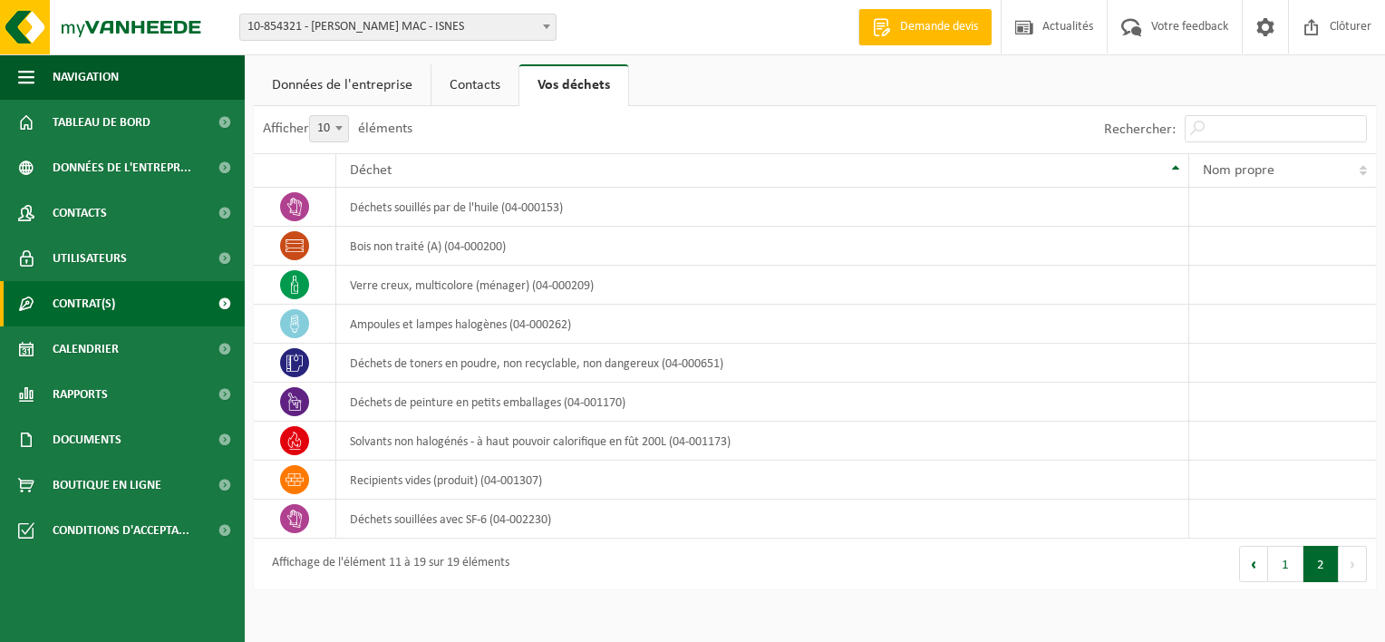
click at [86, 315] on span "Contrat(s)" at bounding box center [84, 303] width 63 height 45
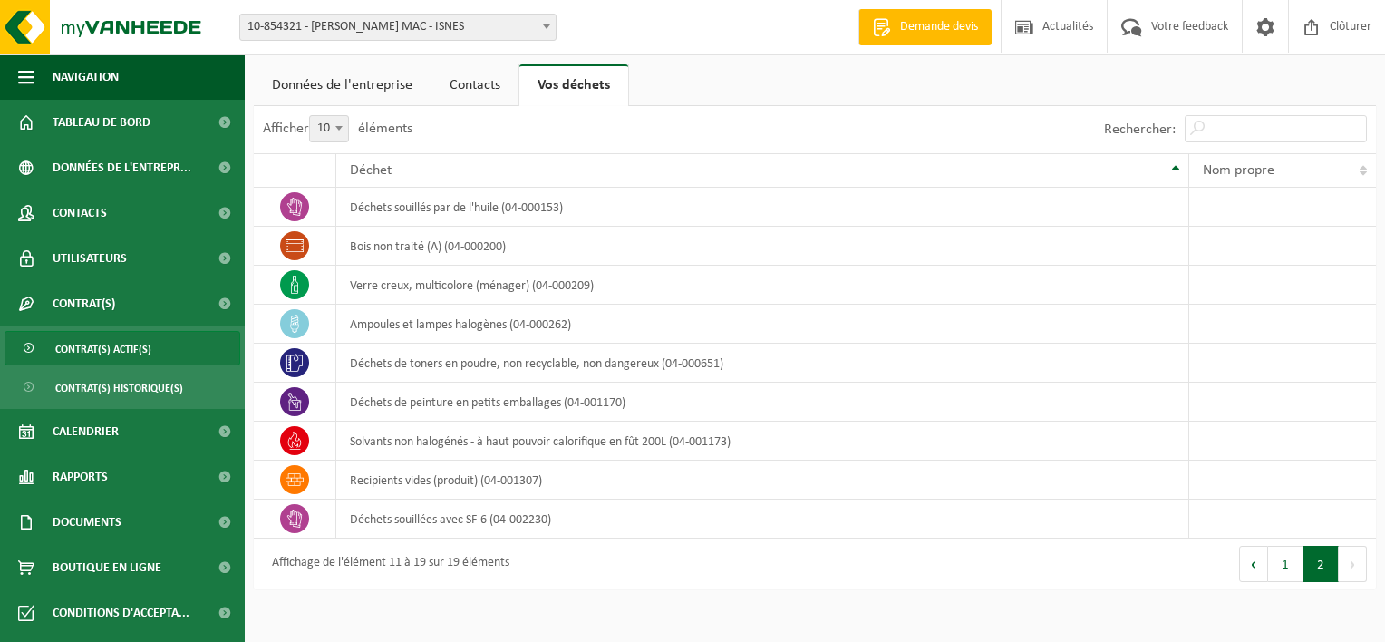
click at [73, 351] on span "Contrat(s) actif(s)" at bounding box center [103, 349] width 96 height 34
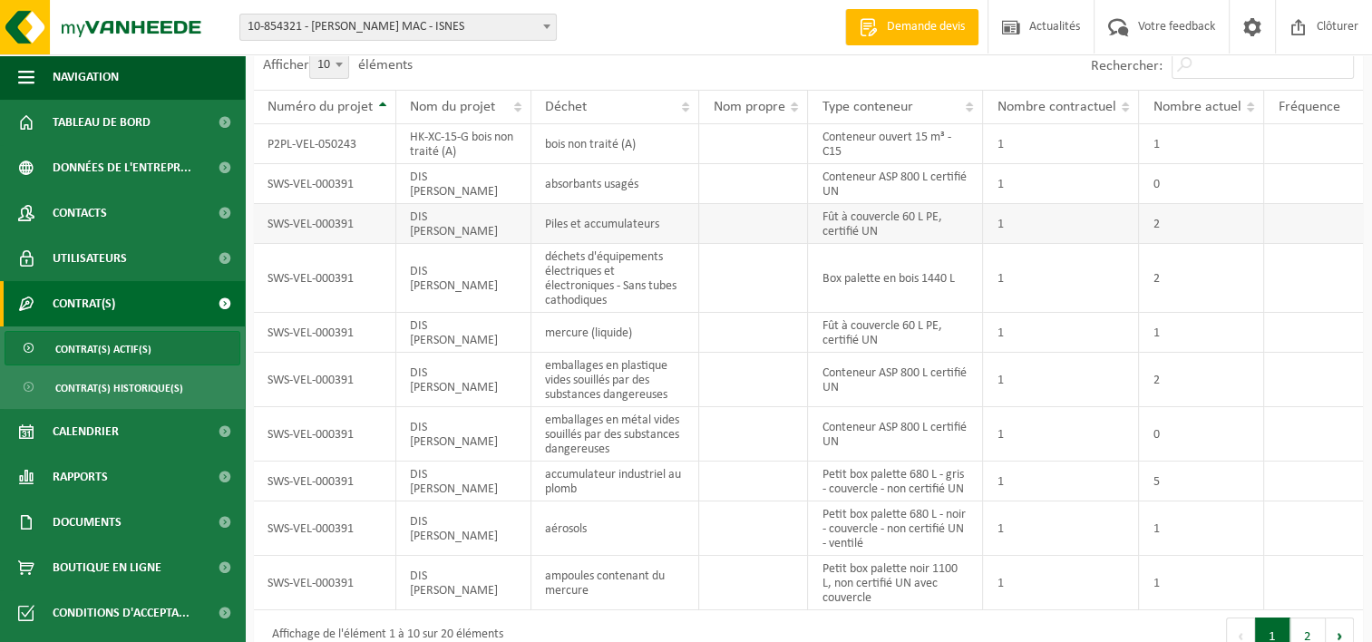
scroll to position [83, 0]
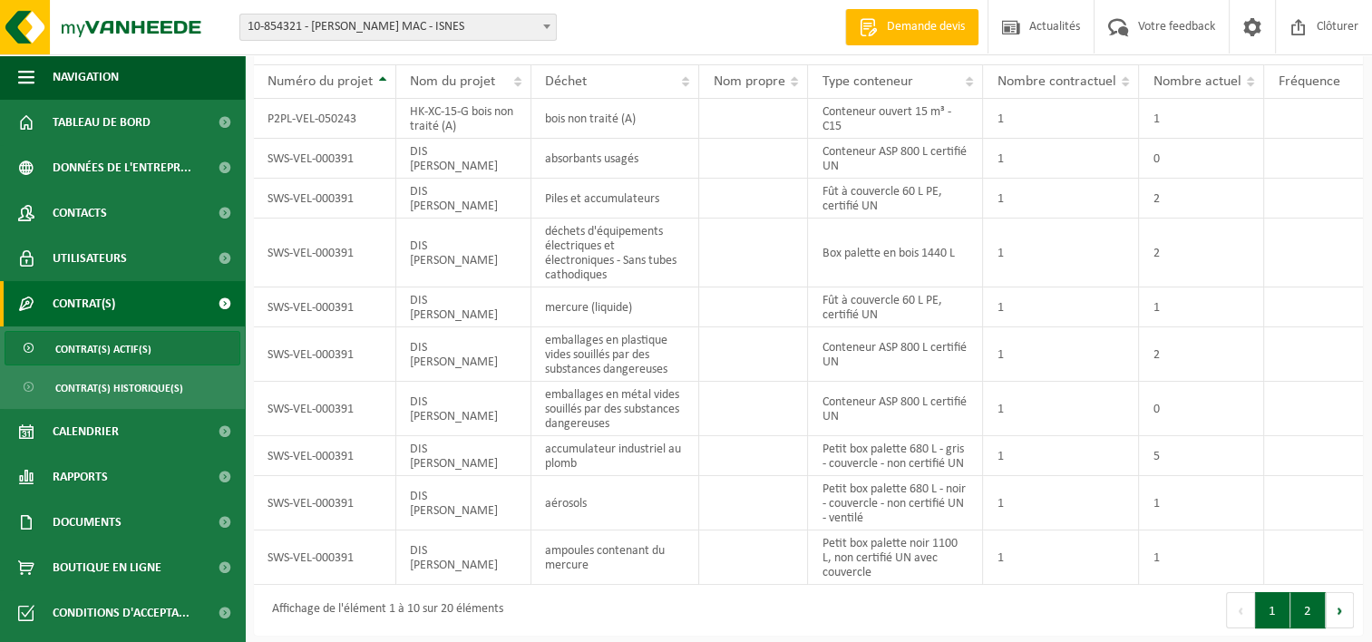
click at [1298, 606] on button "2" at bounding box center [1307, 610] width 35 height 36
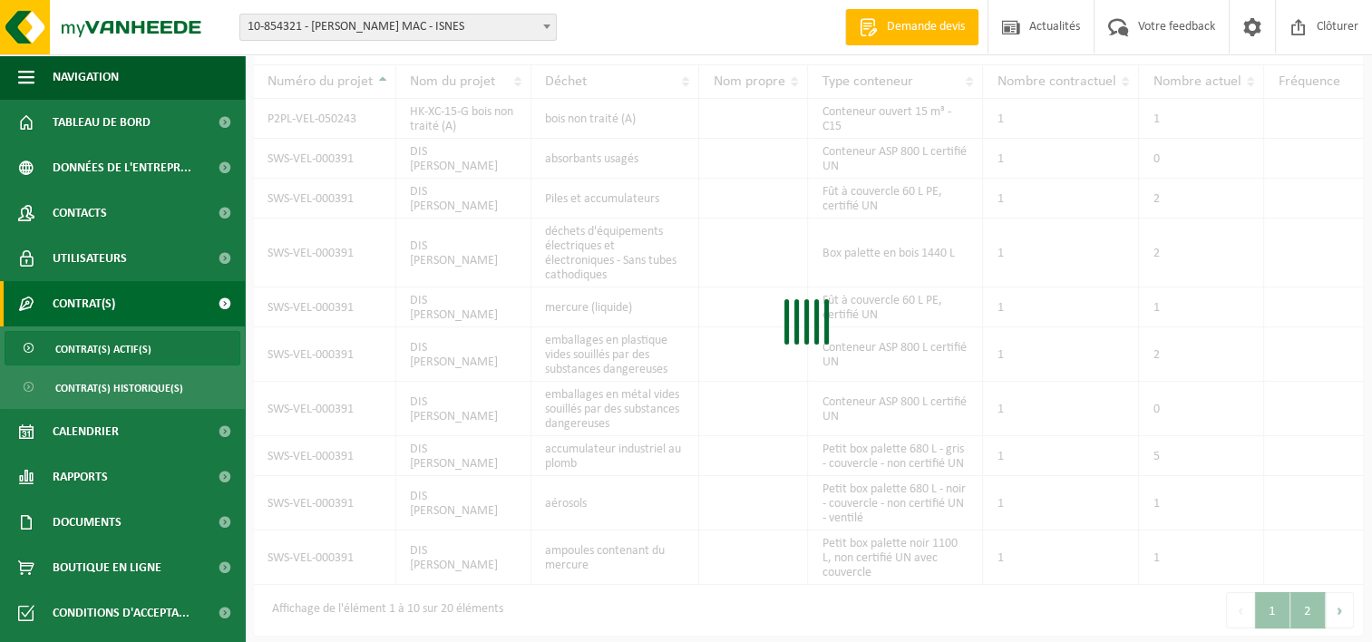
scroll to position [54, 0]
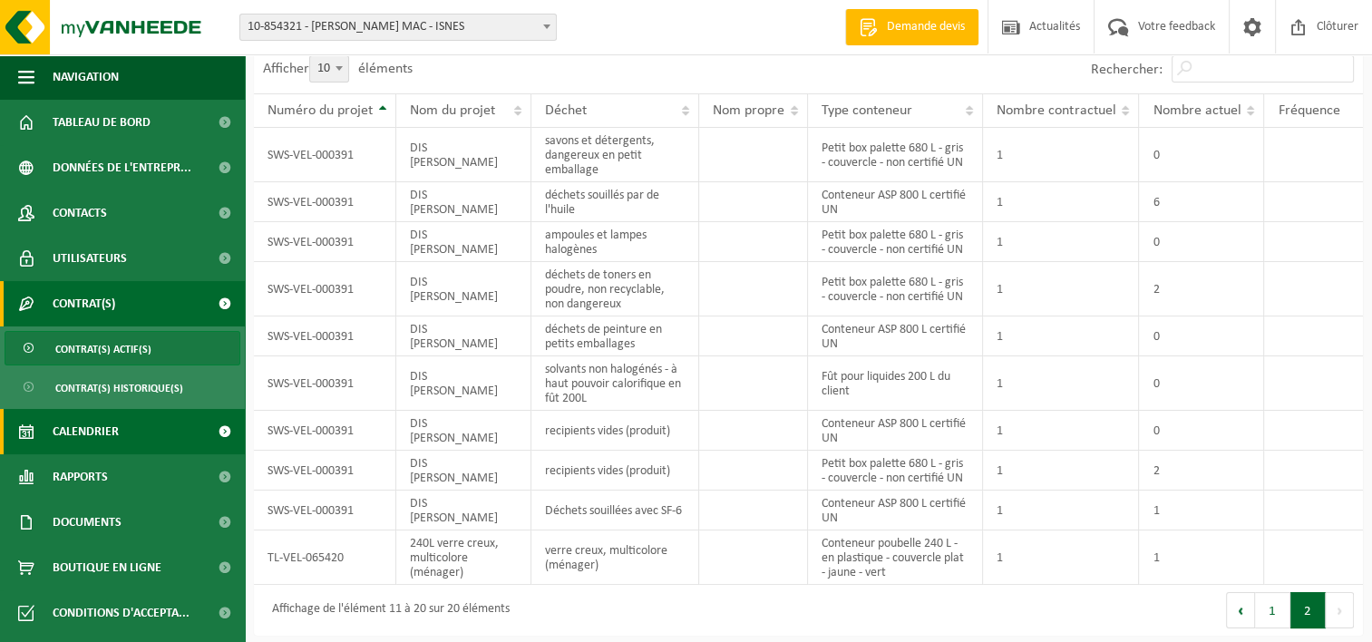
click at [85, 434] on span "Calendrier" at bounding box center [86, 431] width 66 height 45
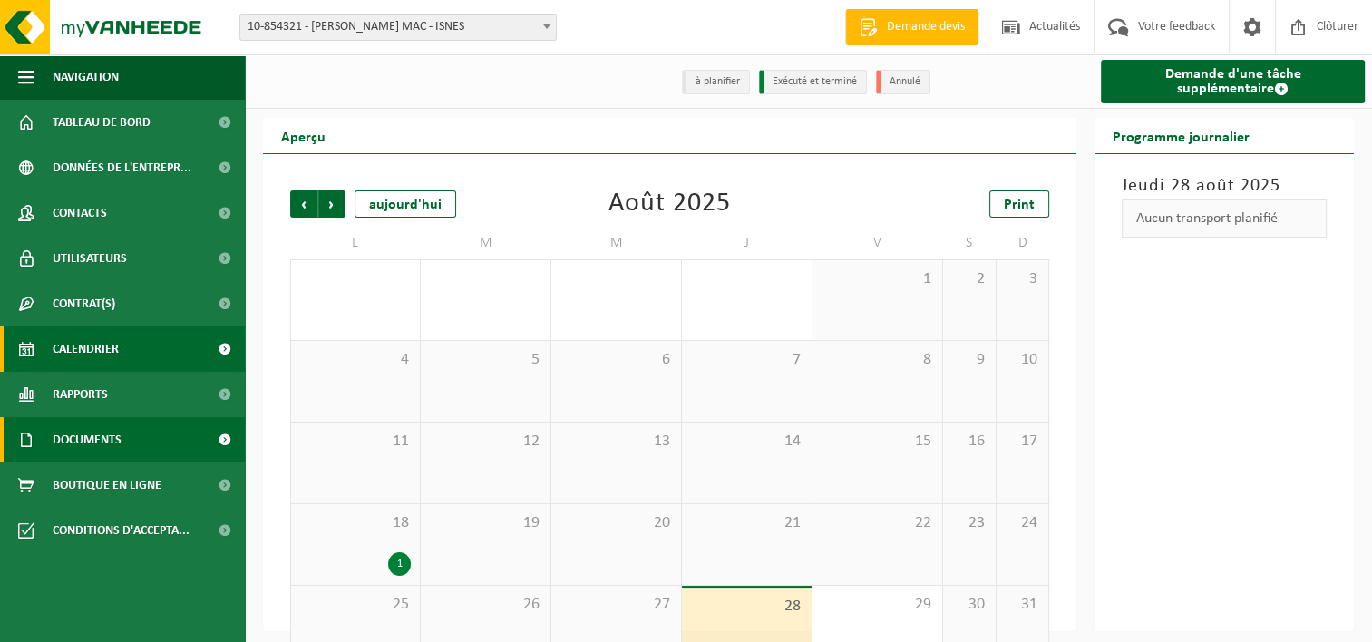
click at [67, 442] on span "Documents" at bounding box center [87, 439] width 69 height 45
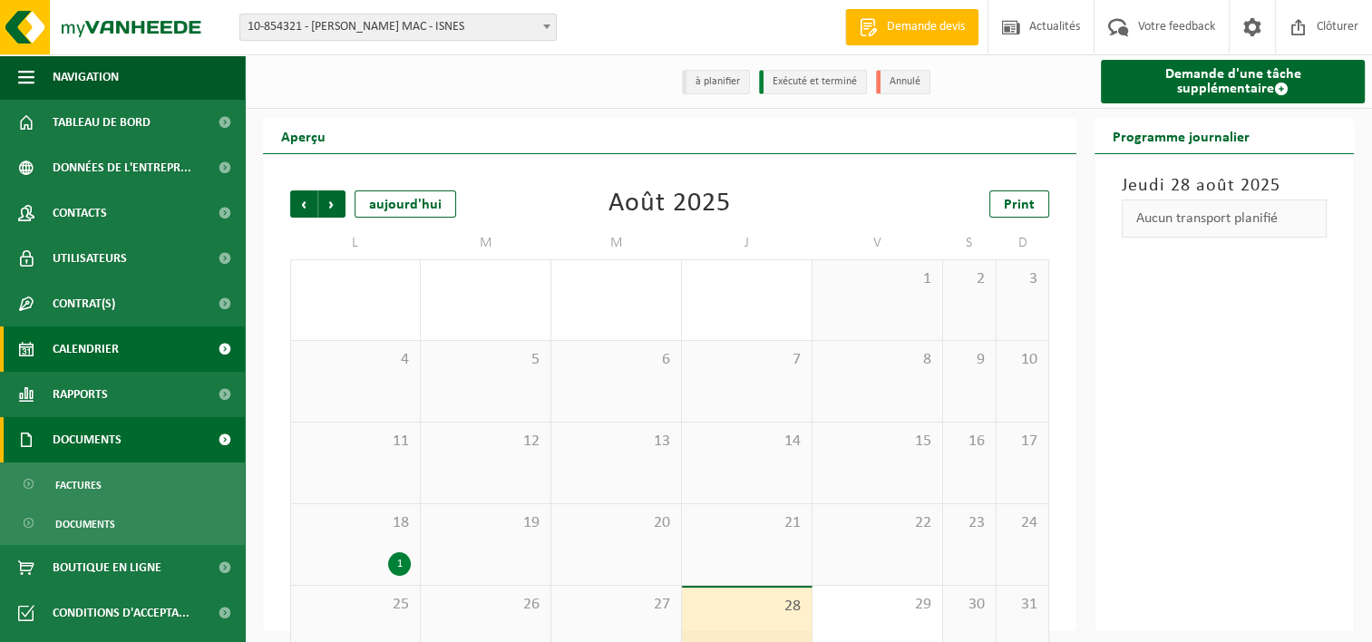
click at [67, 442] on span "Documents" at bounding box center [87, 439] width 69 height 45
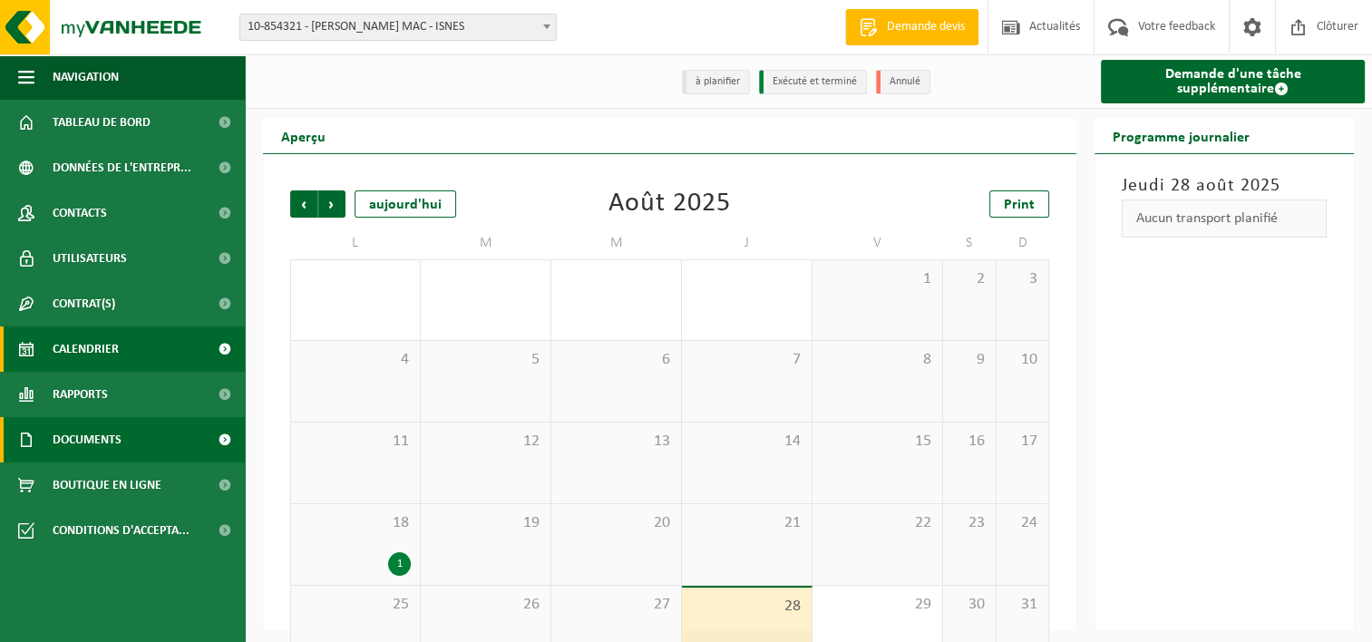
click at [67, 442] on span "Documents" at bounding box center [87, 439] width 69 height 45
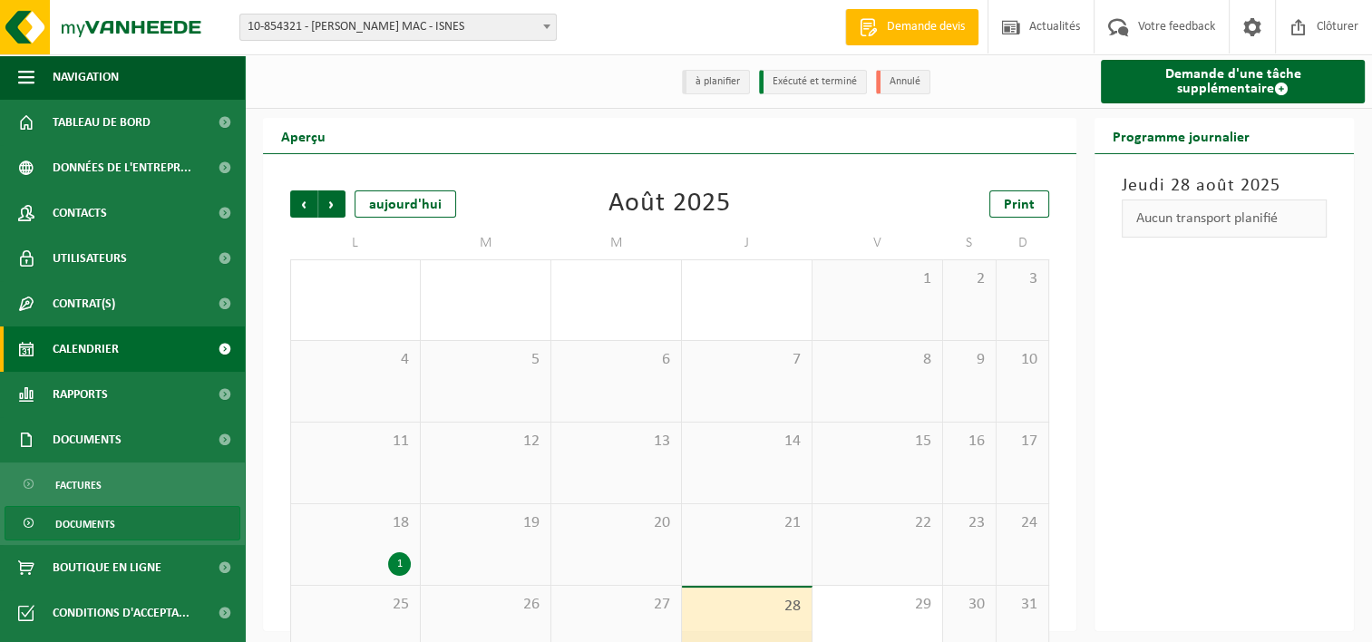
click at [83, 519] on span "Documents" at bounding box center [85, 524] width 60 height 34
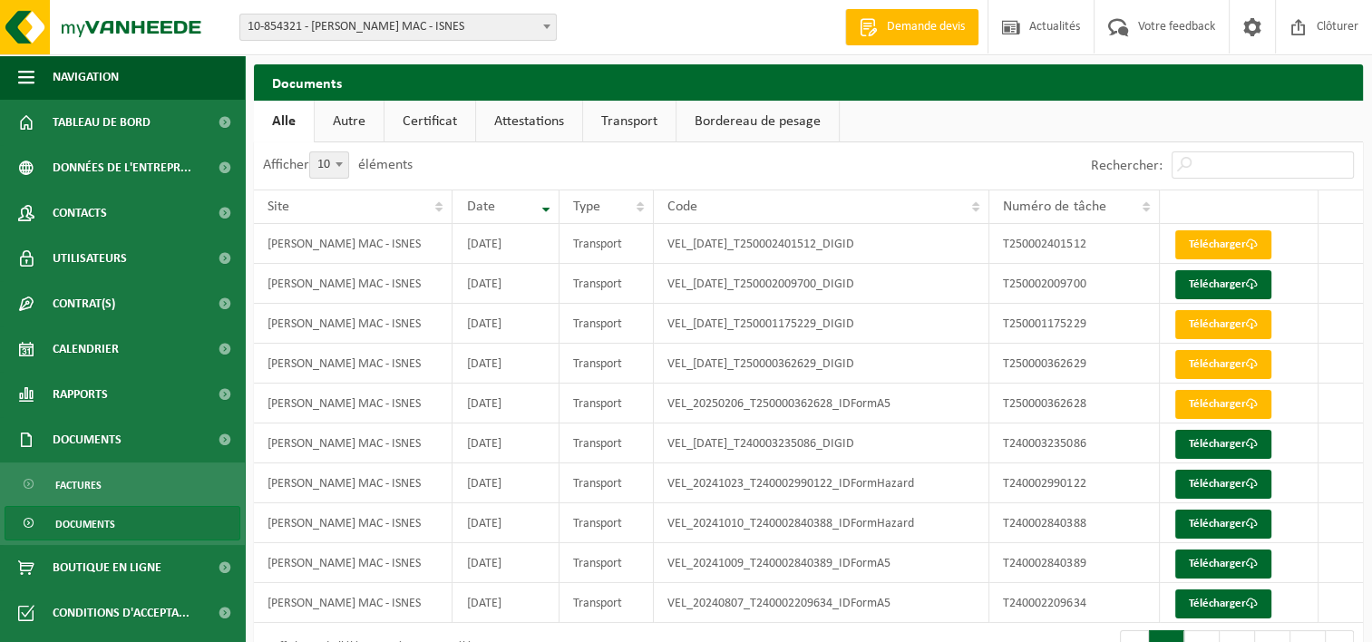
click at [354, 119] on link "Autre" at bounding box center [349, 122] width 69 height 42
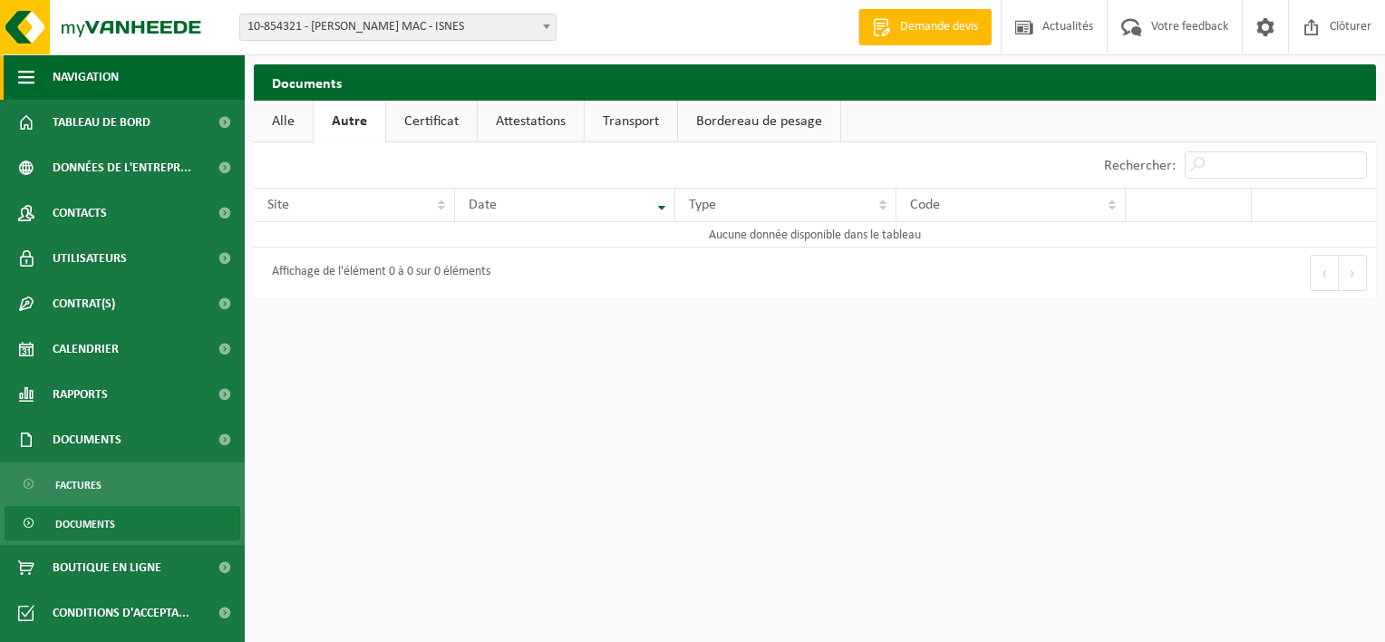
click at [30, 80] on span "button" at bounding box center [26, 76] width 16 height 45
